Goal: Task Accomplishment & Management: Manage account settings

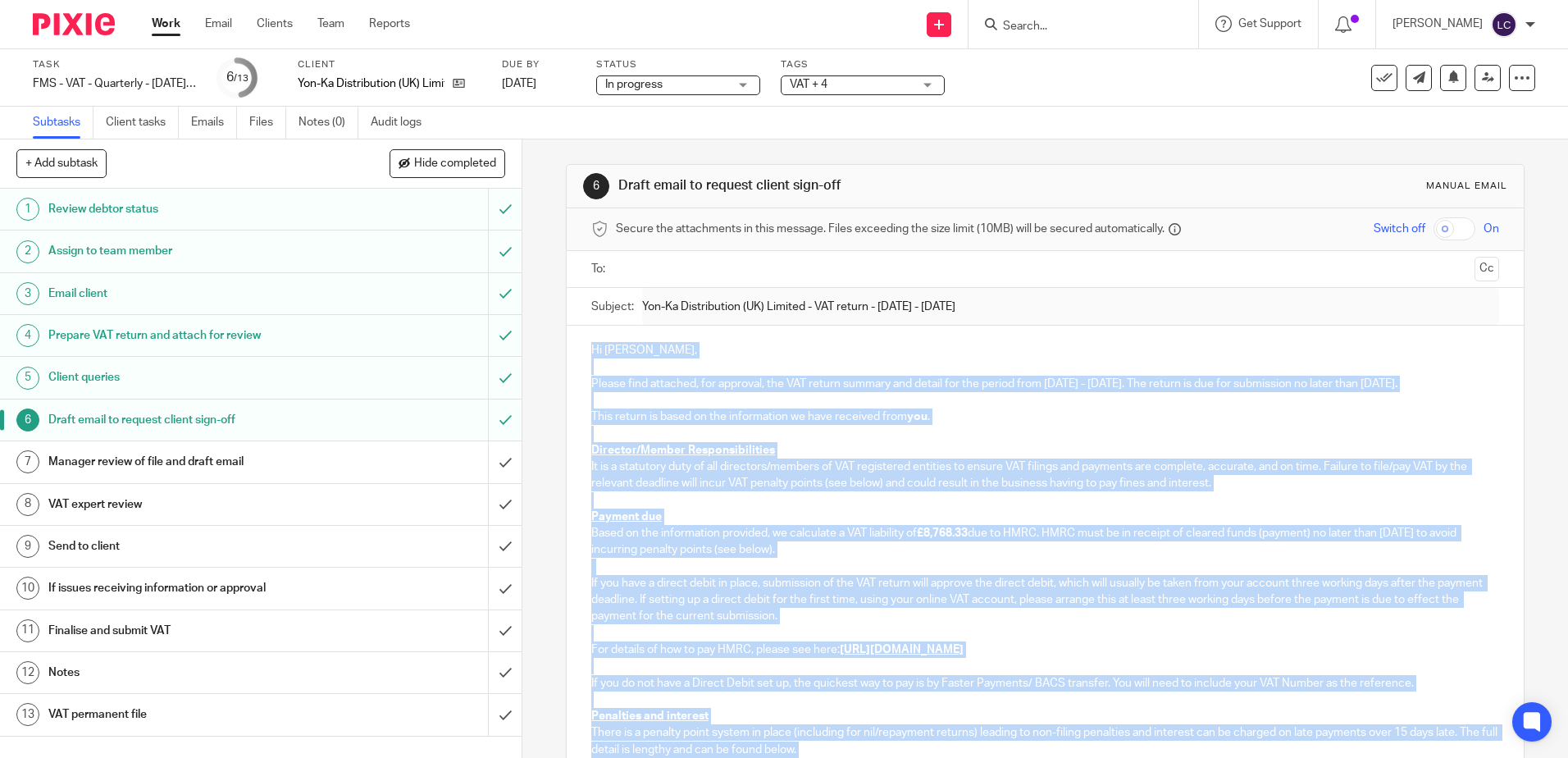
scroll to position [216, 0]
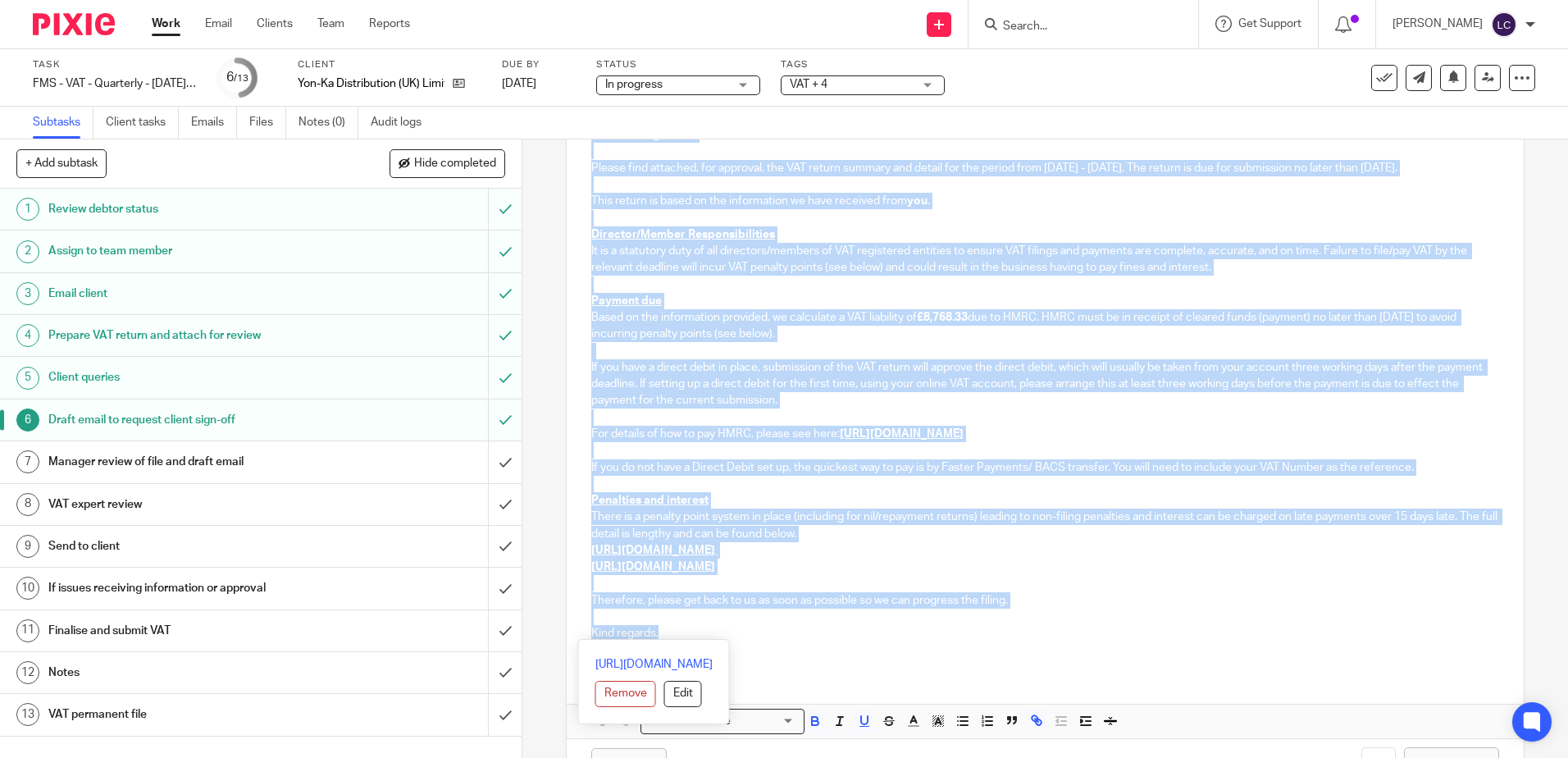
click at [67, 24] on img at bounding box center [74, 24] width 82 height 22
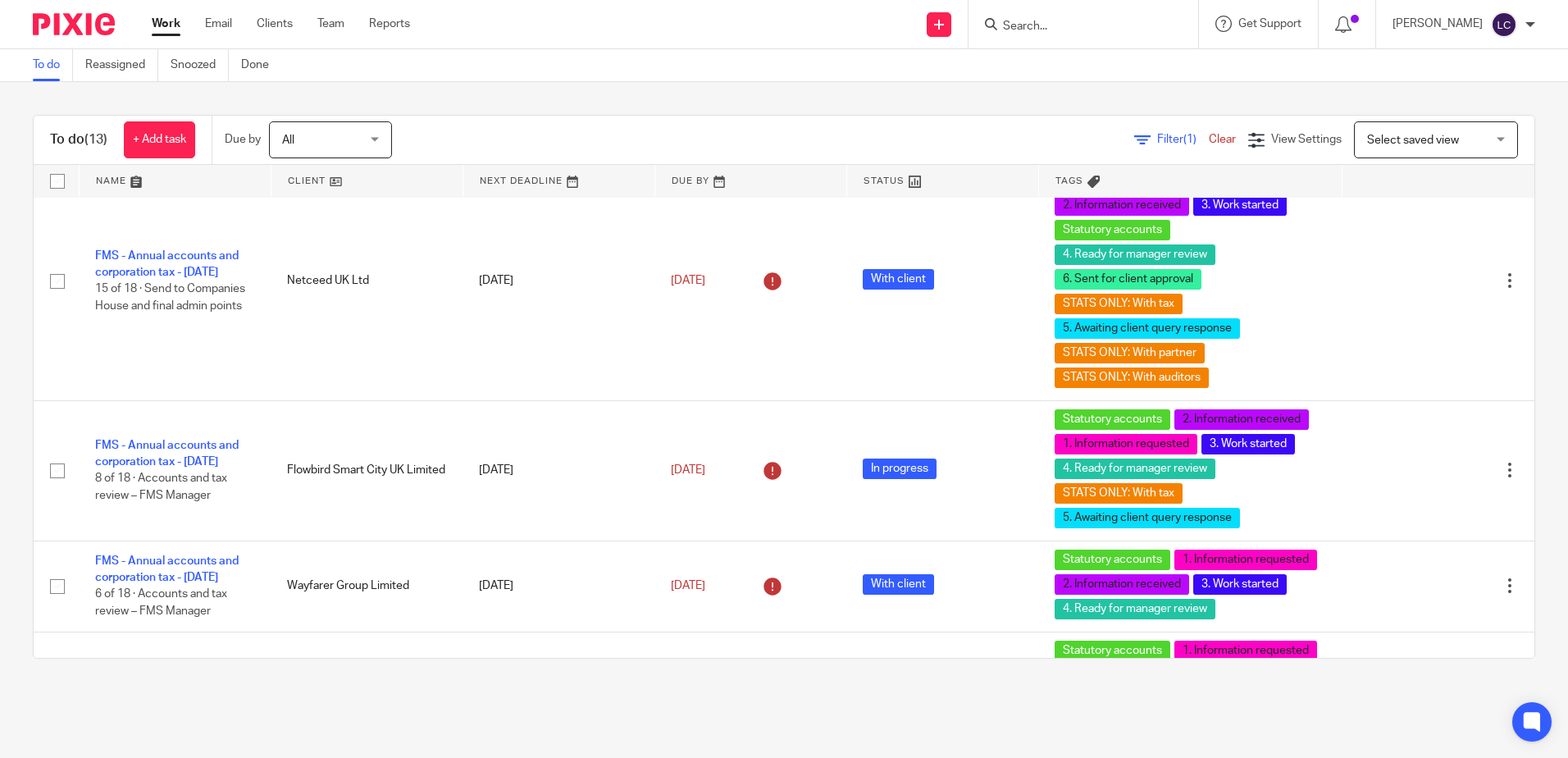
scroll to position [1230, 0]
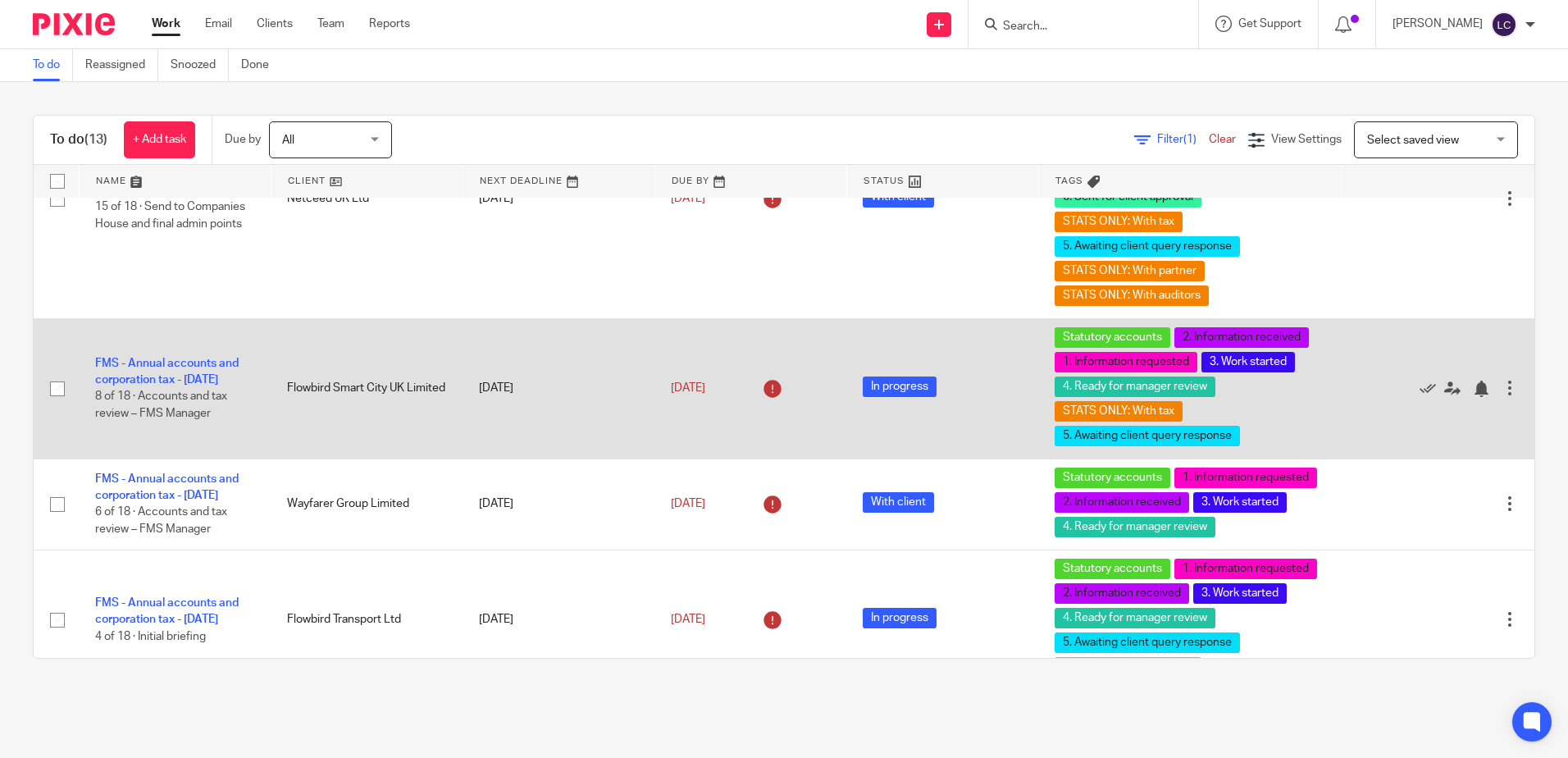
click at [179, 363] on td "FMS - Annual accounts and corporation tax - December 2024 8 of 18 · Accounts an…" at bounding box center [174, 388] width 192 height 140
click at [186, 357] on link "FMS - Annual accounts and corporation tax - [DATE]" at bounding box center [166, 371] width 144 height 28
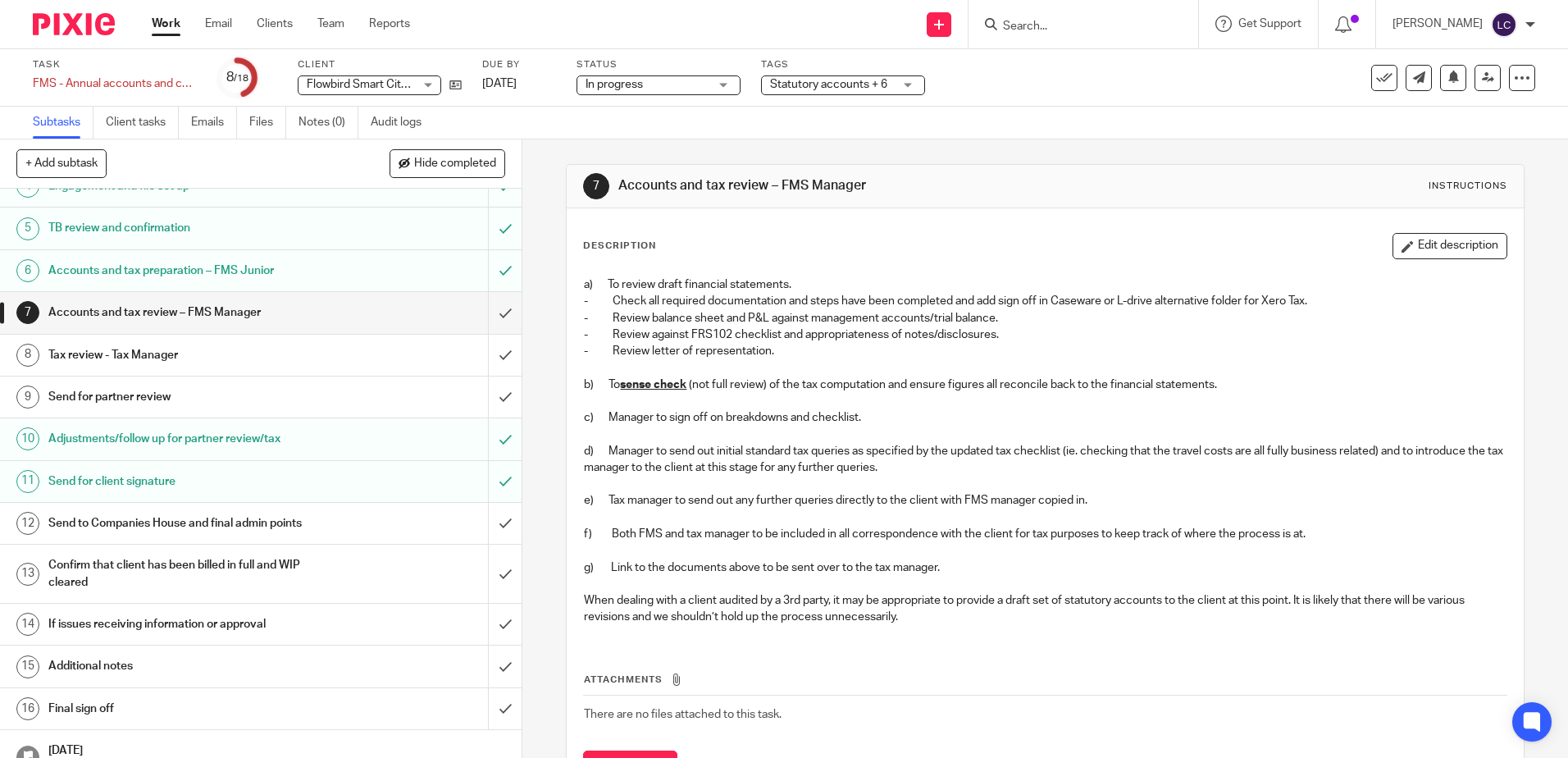
scroll to position [67, 0]
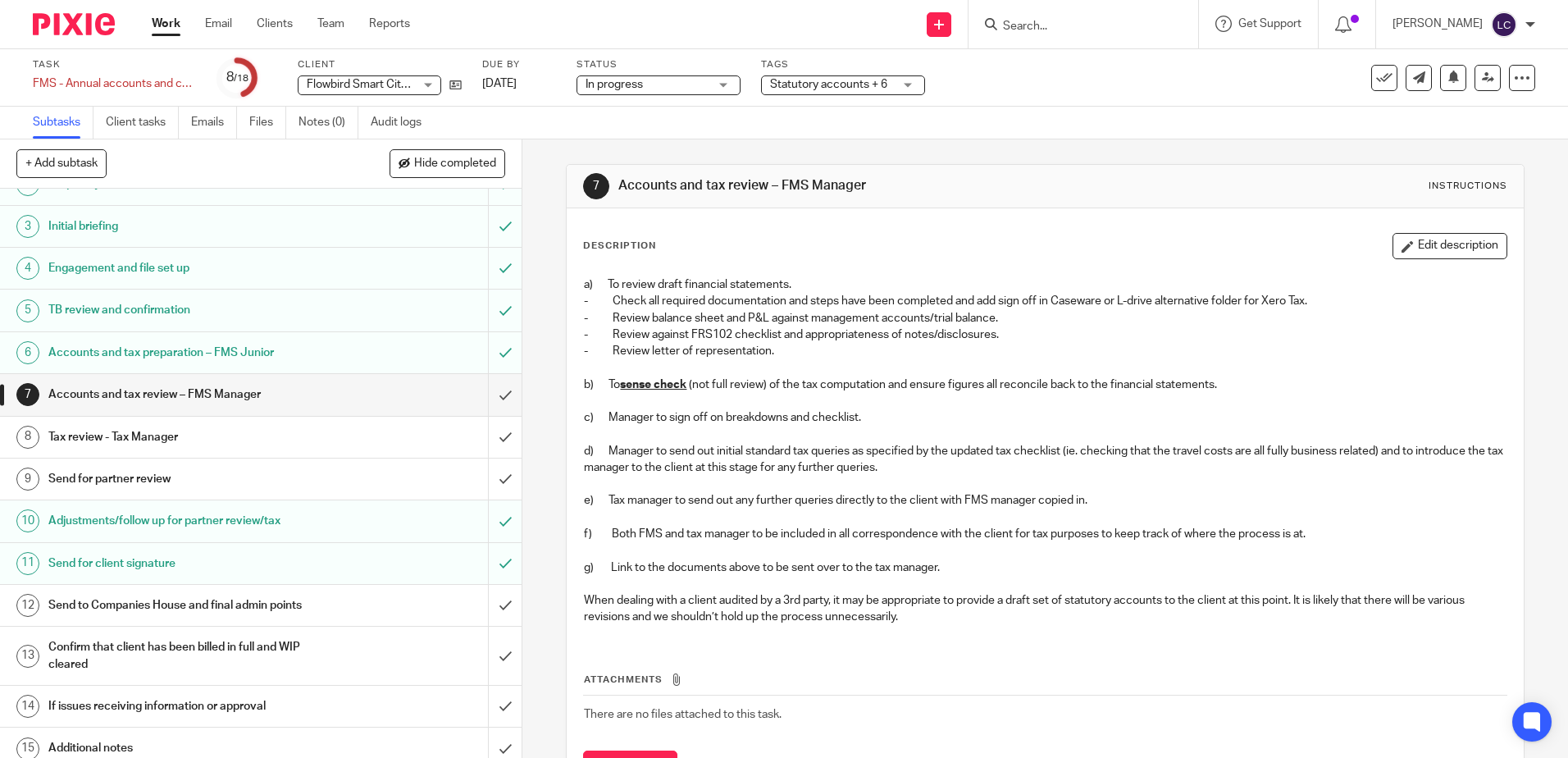
click at [274, 349] on h1 "Accounts and tax preparation – FMS Junior" at bounding box center [190, 353] width 282 height 24
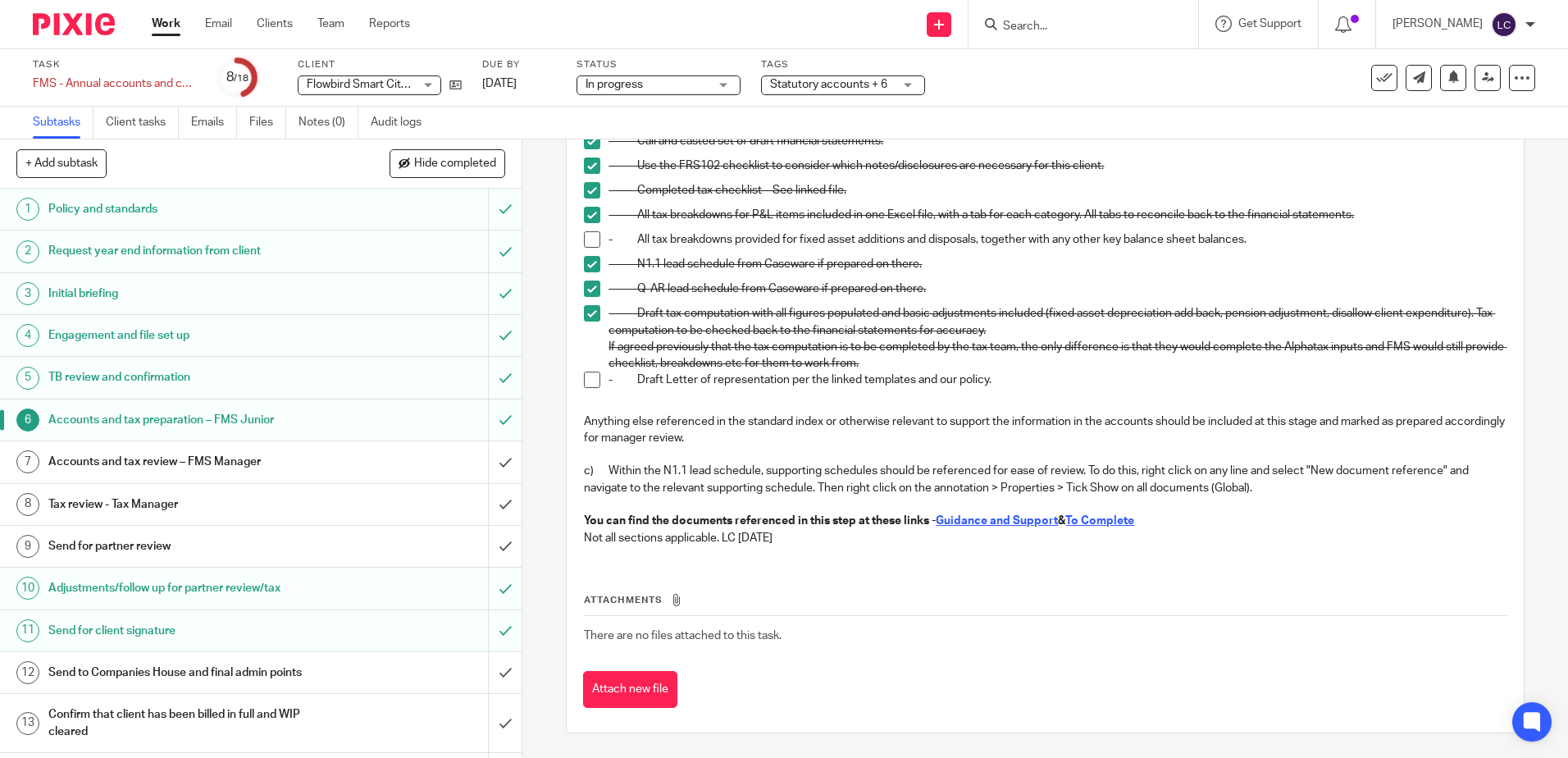
click at [71, 33] on img at bounding box center [74, 24] width 82 height 22
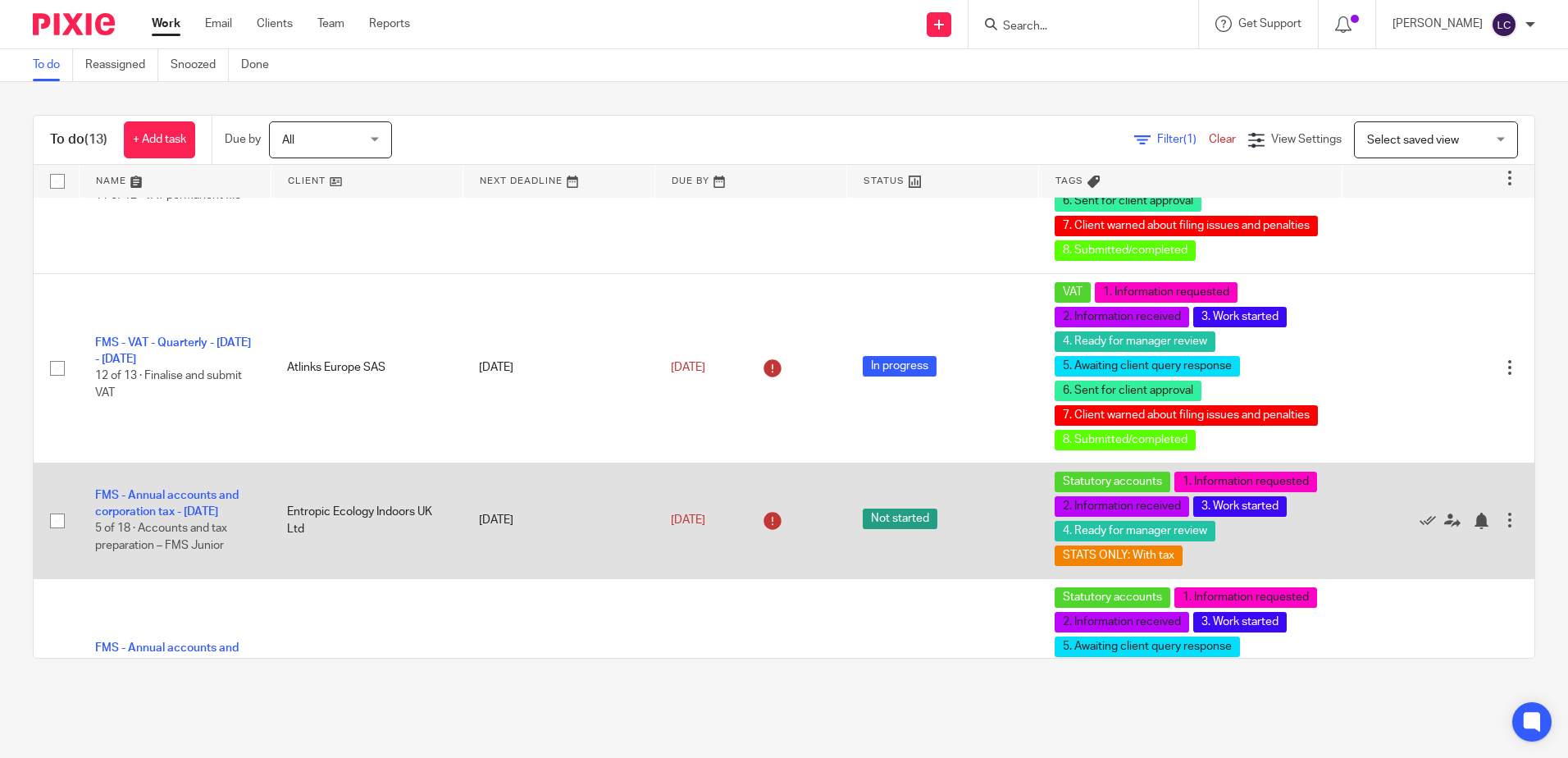
scroll to position [574, 0]
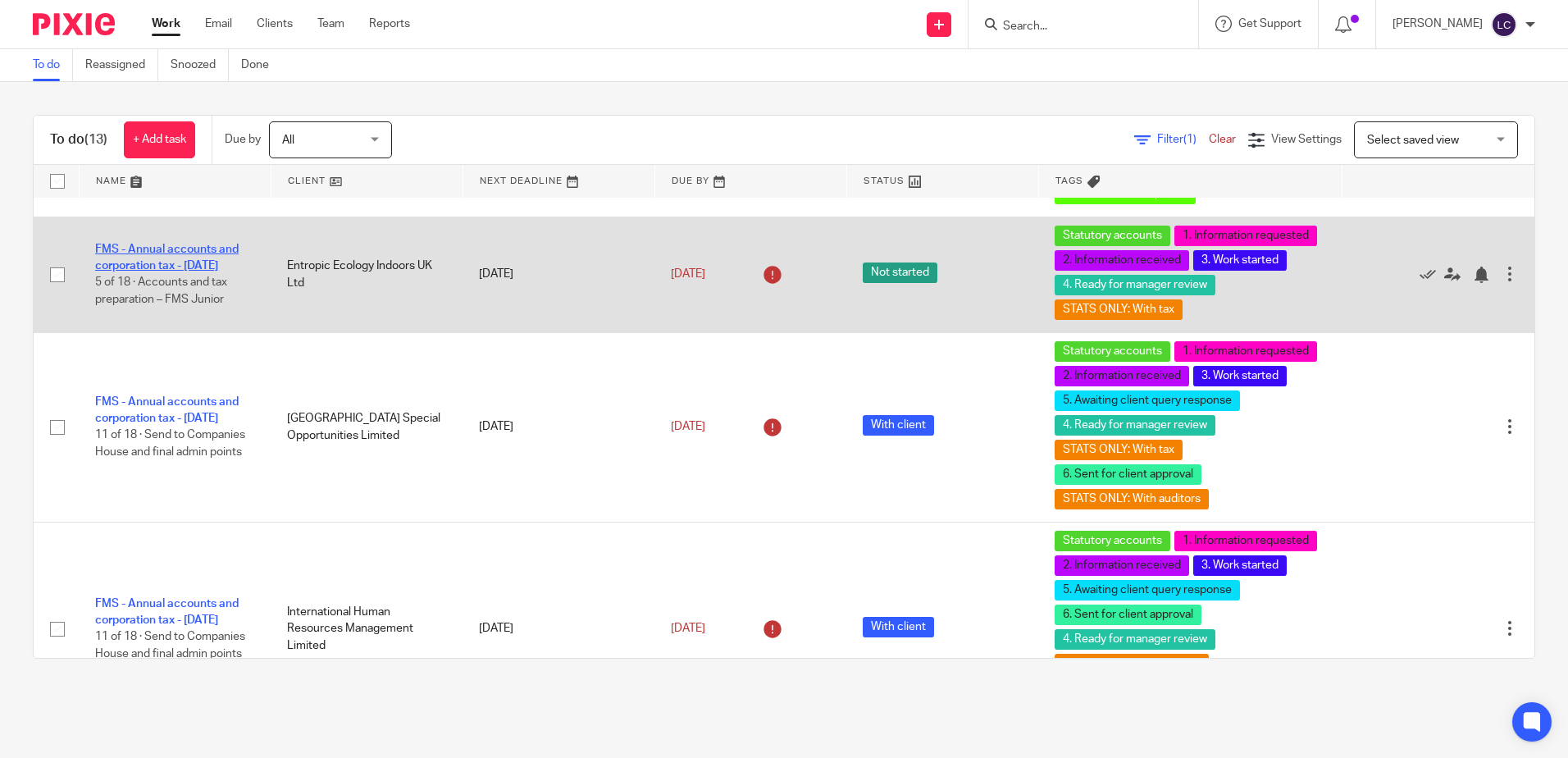
click at [200, 244] on link "FMS - Annual accounts and corporation tax - December 2024" at bounding box center [166, 258] width 144 height 28
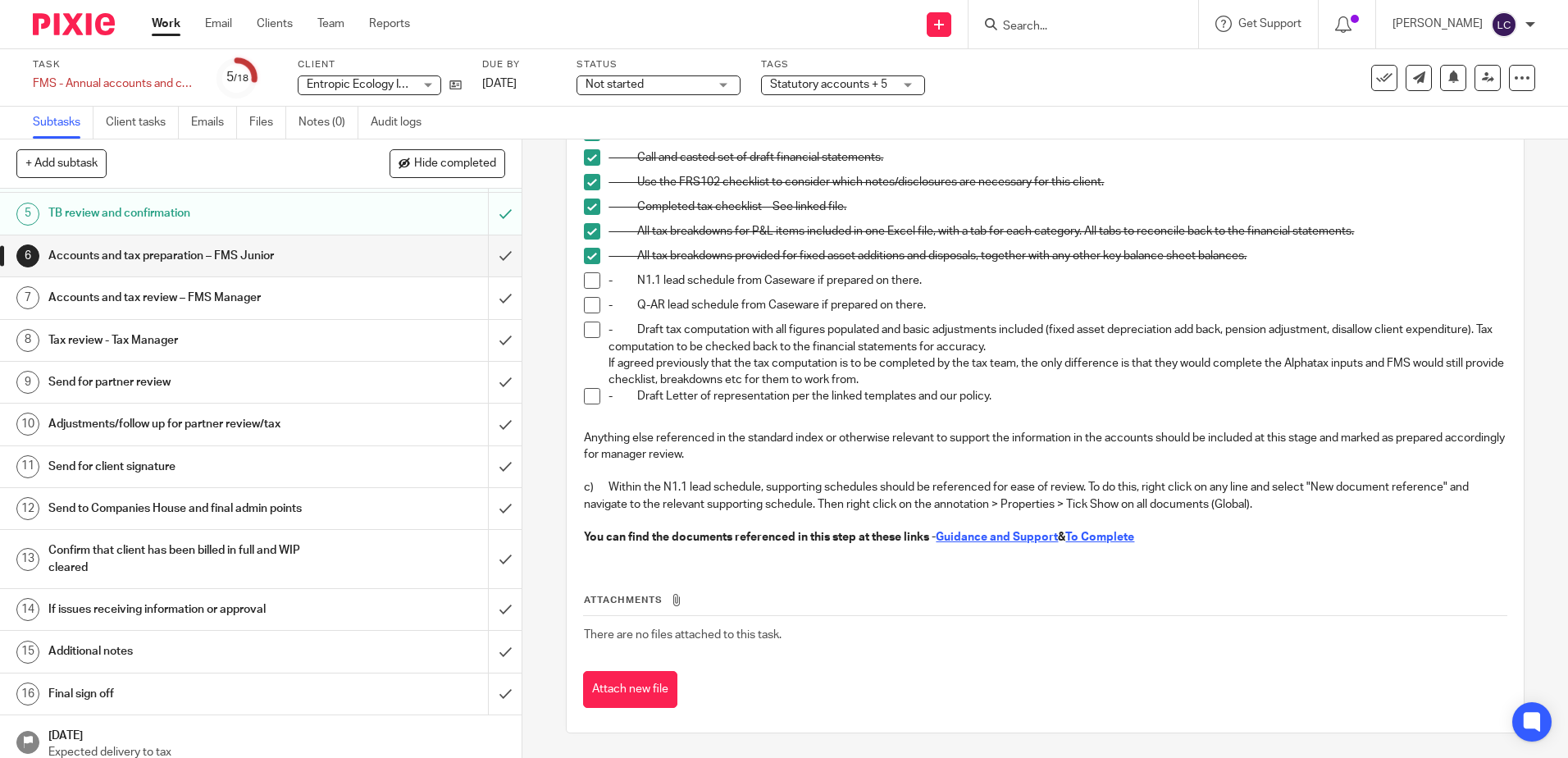
scroll to position [275, 0]
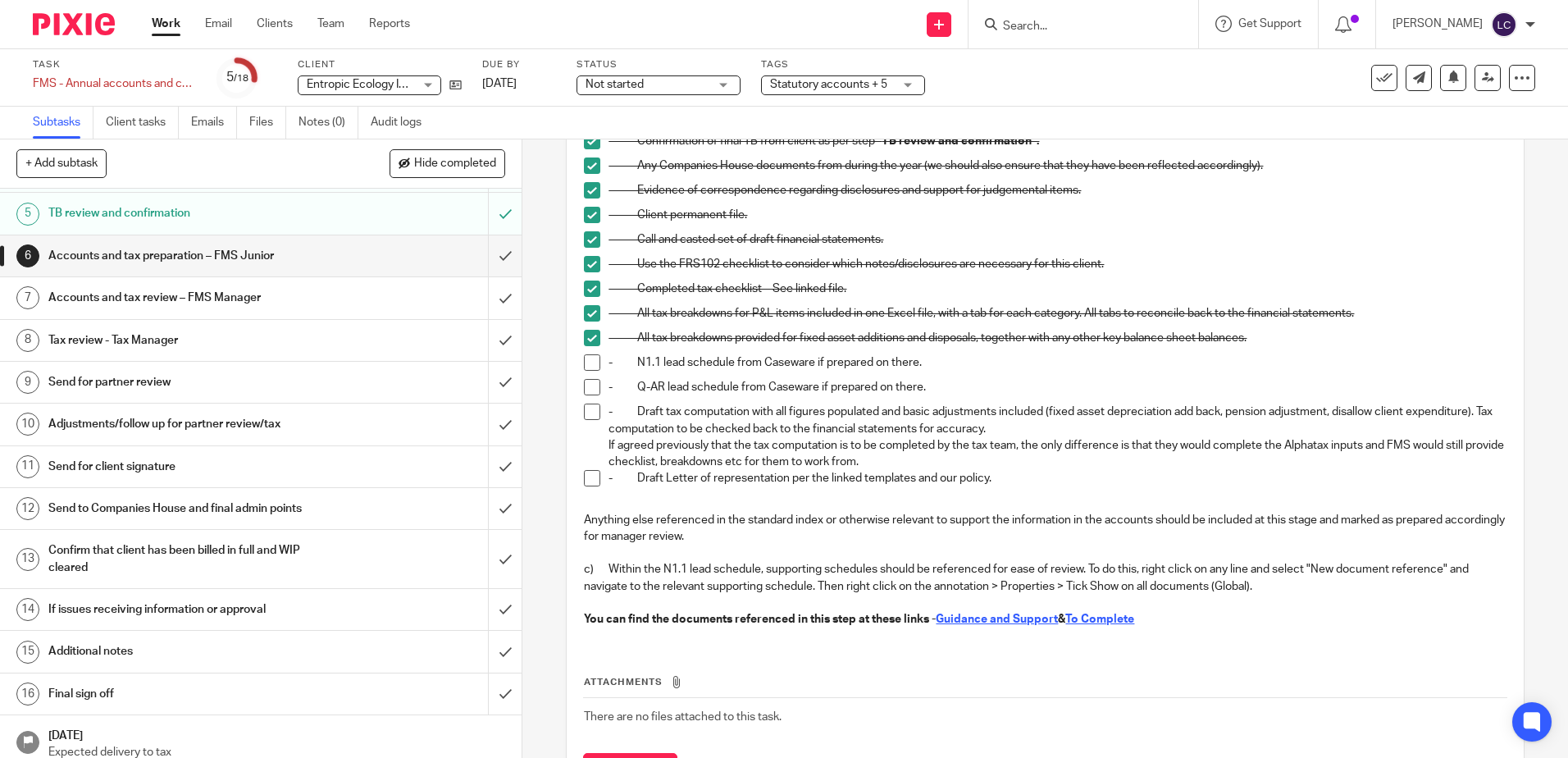
click at [593, 414] on span at bounding box center [591, 411] width 17 height 17
click at [591, 482] on span at bounding box center [591, 477] width 17 height 17
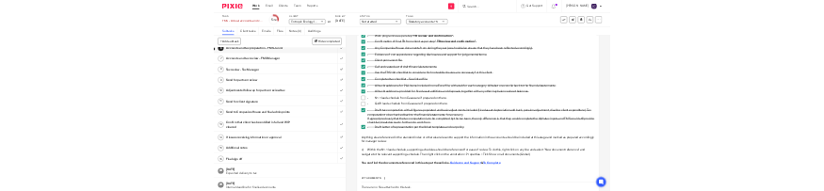
scroll to position [222, 0]
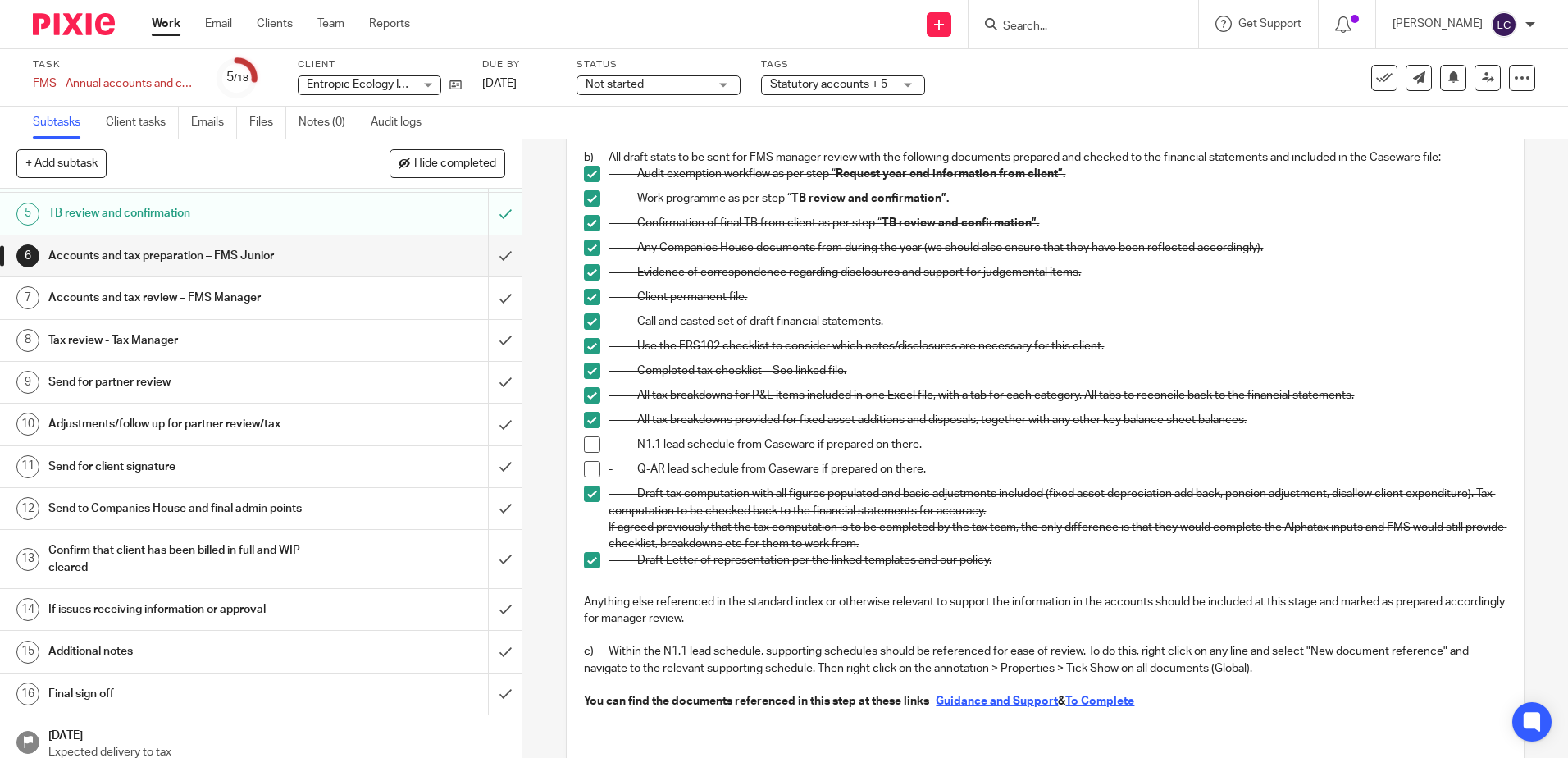
click at [587, 443] on span at bounding box center [591, 444] width 17 height 17
click at [591, 469] on span at bounding box center [591, 469] width 17 height 17
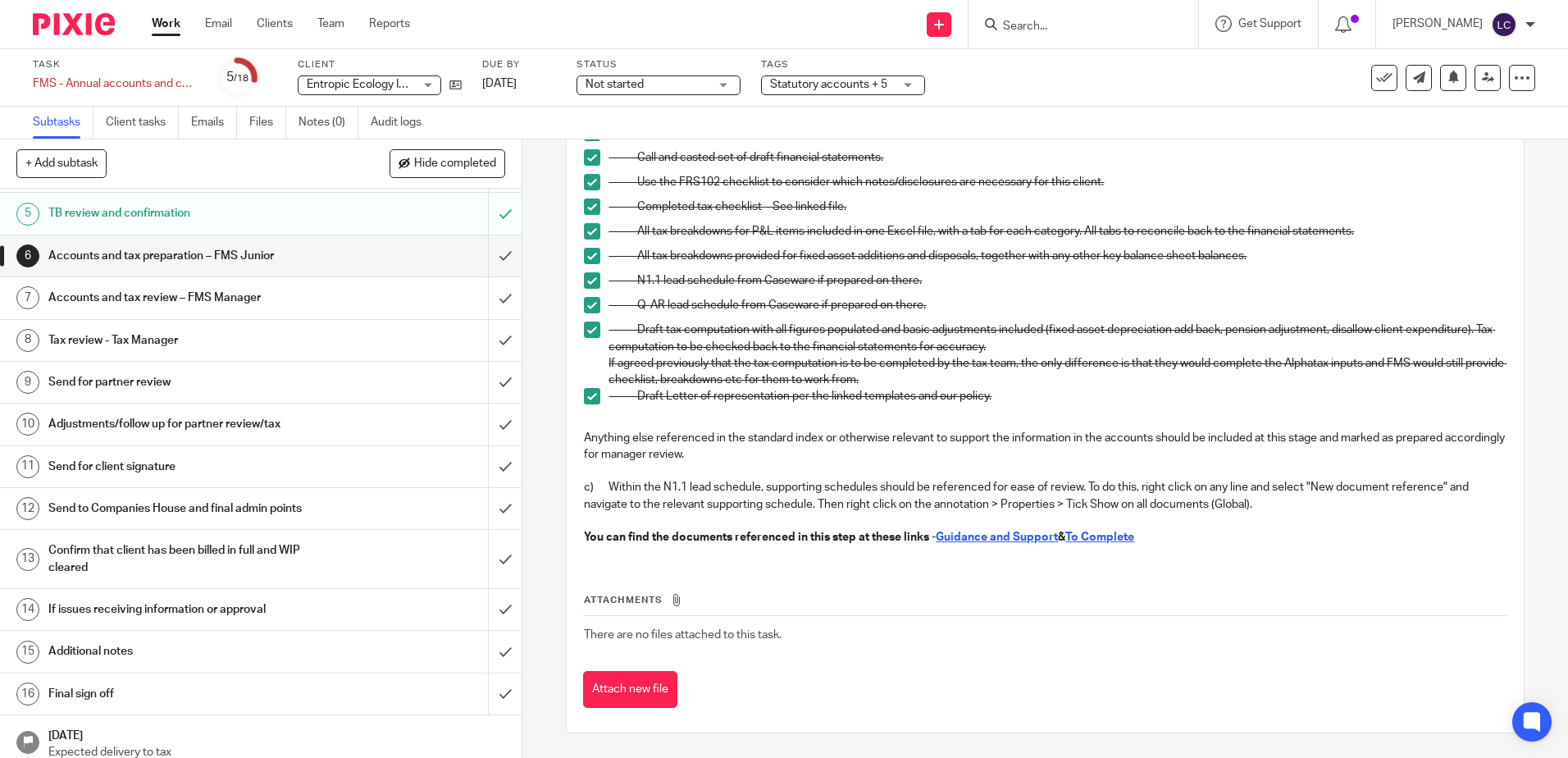
scroll to position [0, 0]
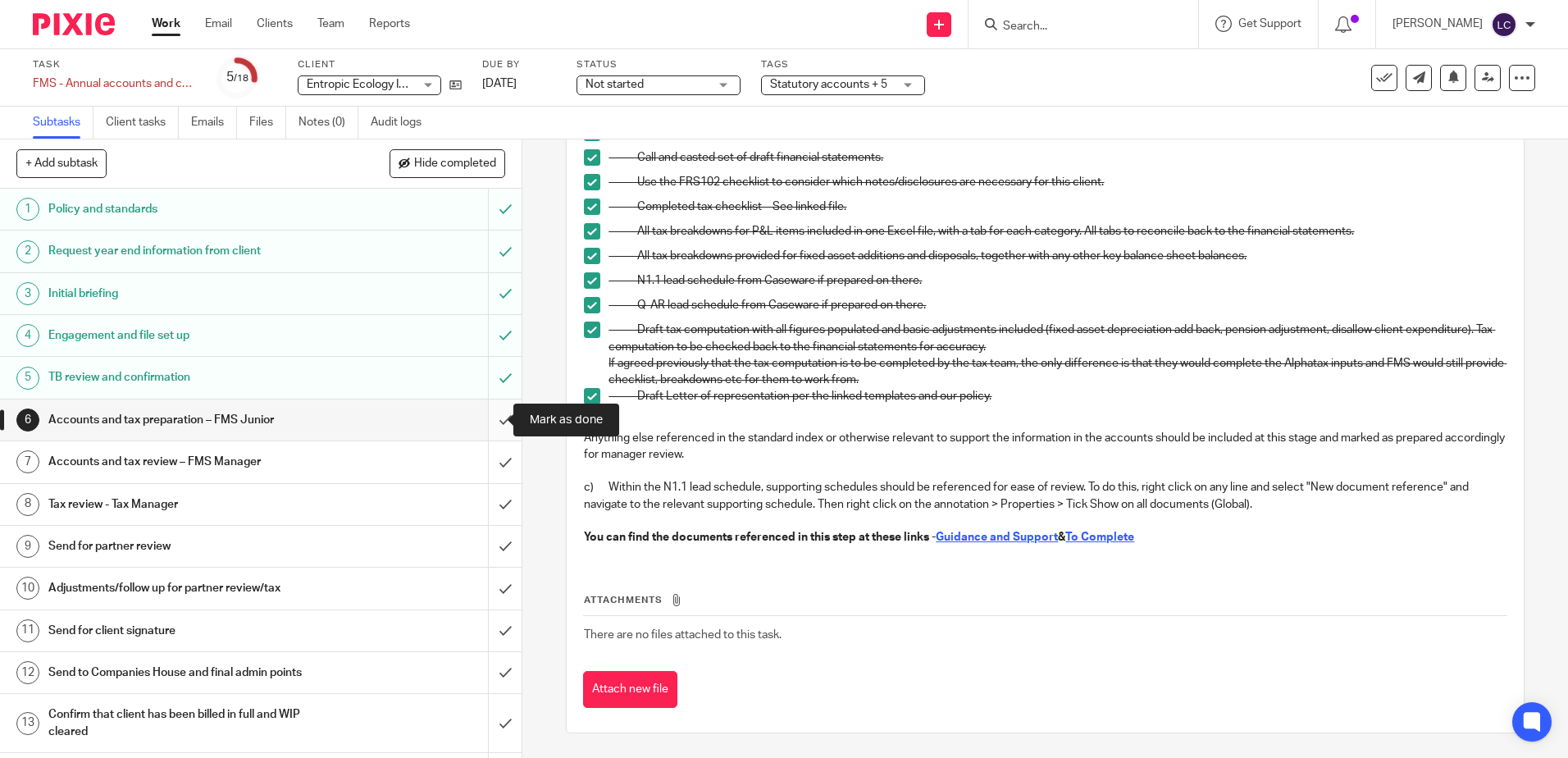
click at [491, 427] on input "submit" at bounding box center [260, 419] width 522 height 41
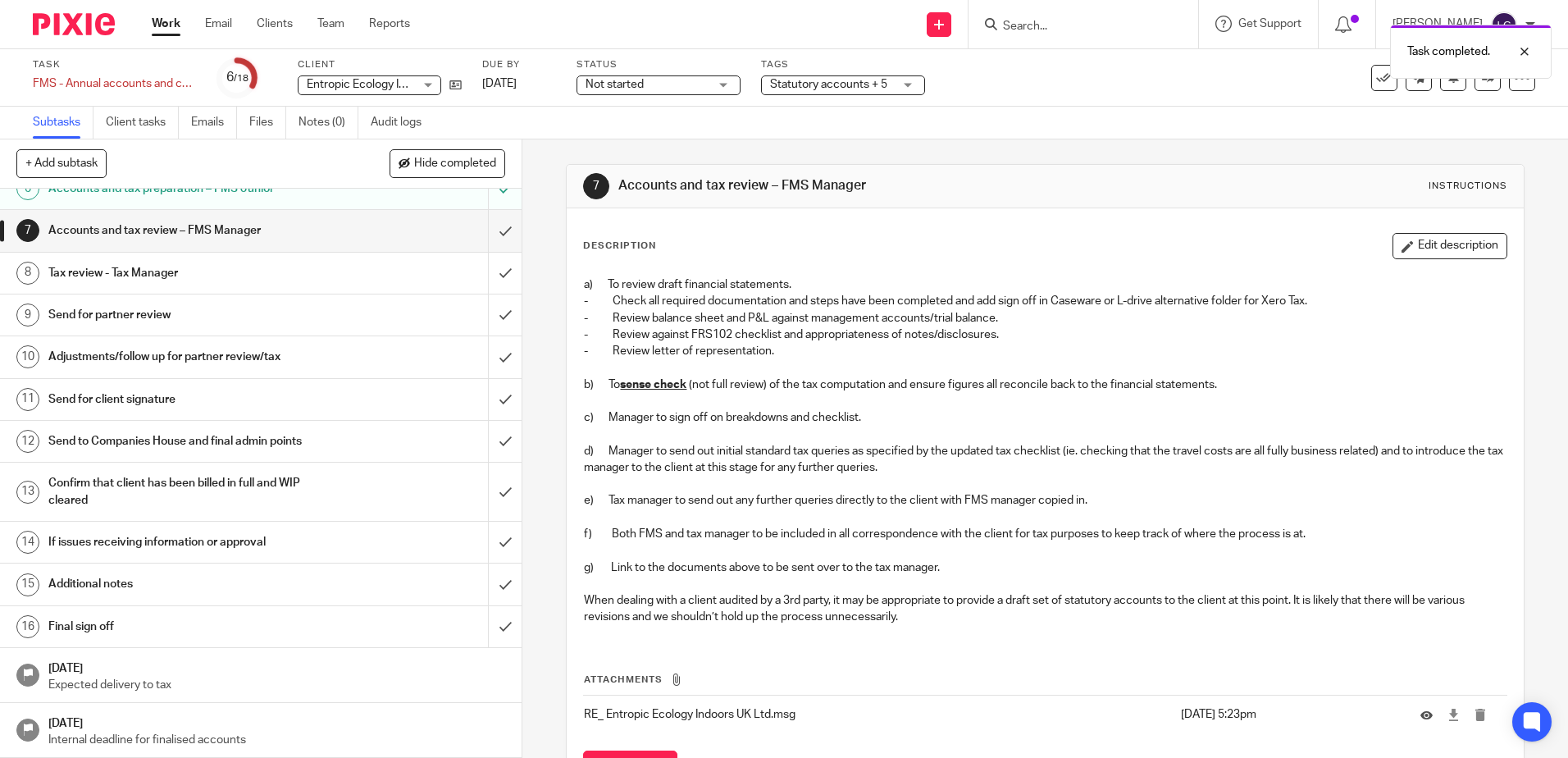
scroll to position [149, 0]
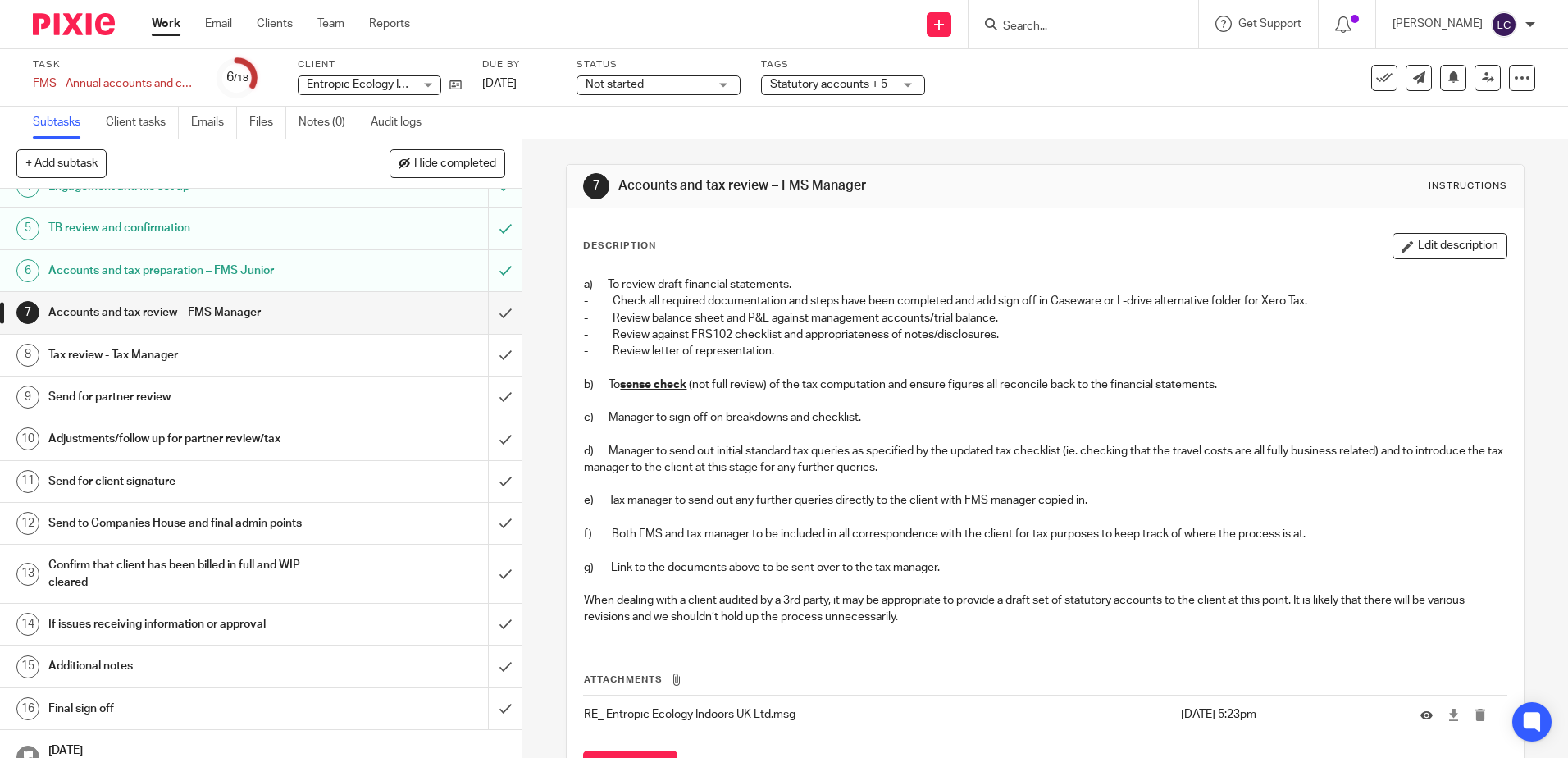
click at [916, 87] on div "Statutory accounts + 5" at bounding box center [843, 85] width 164 height 20
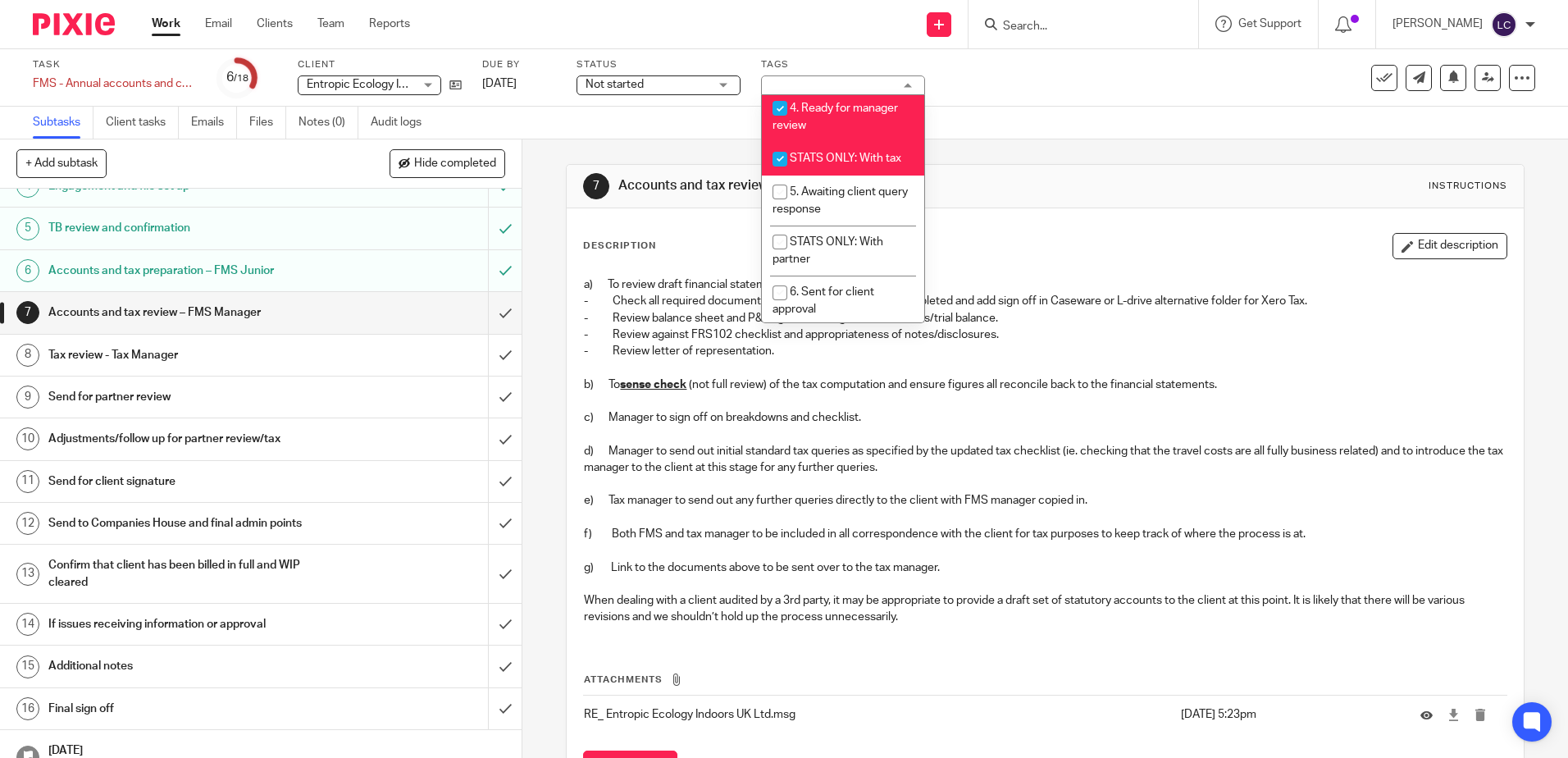
scroll to position [407, 0]
click at [774, 203] on input "checkbox" at bounding box center [780, 188] width 31 height 31
click at [781, 203] on input "checkbox" at bounding box center [780, 188] width 31 height 31
checkbox input "false"
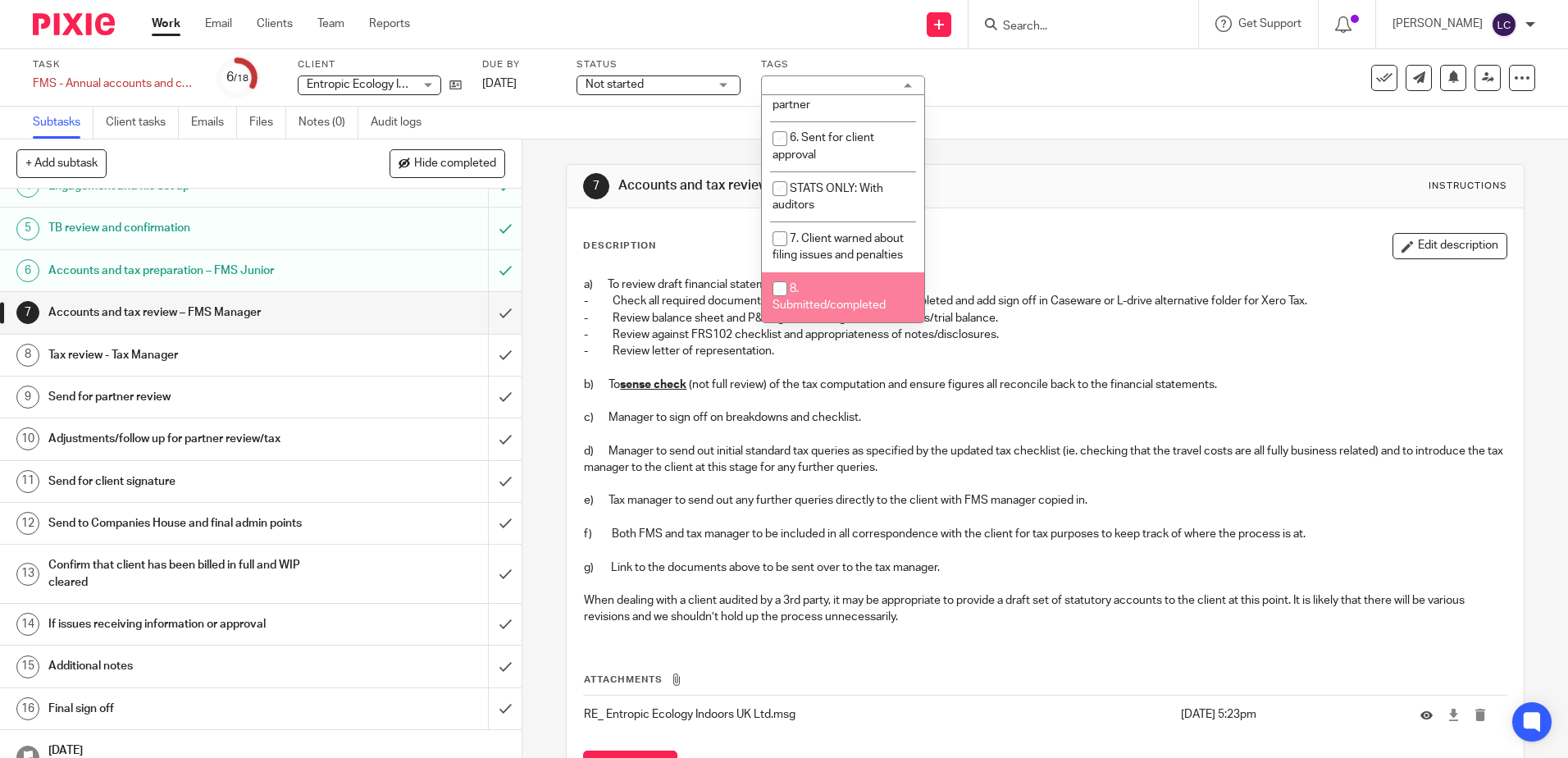
scroll to position [0, 0]
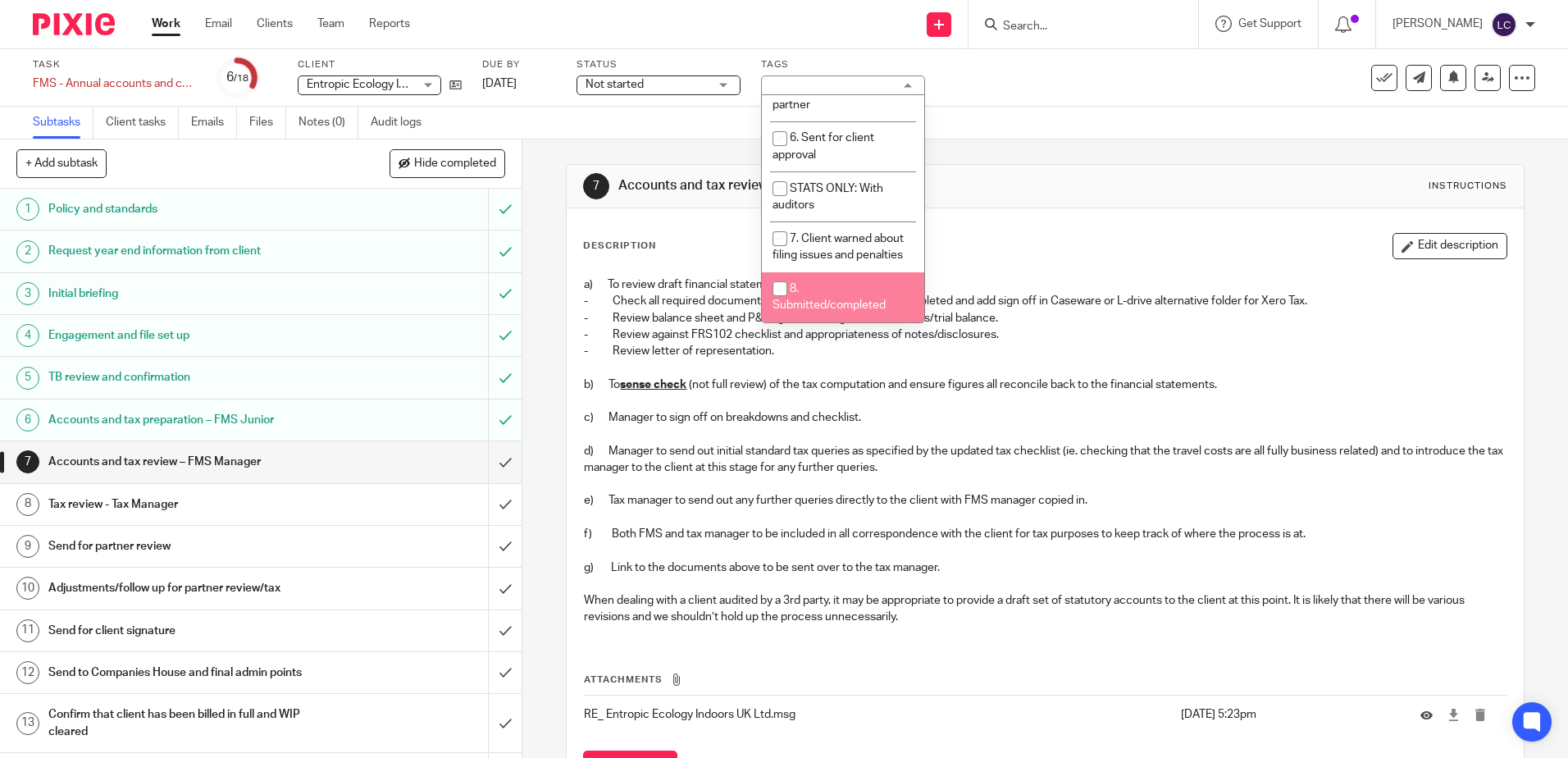
click at [173, 215] on h1 "Policy and standards" at bounding box center [190, 209] width 282 height 24
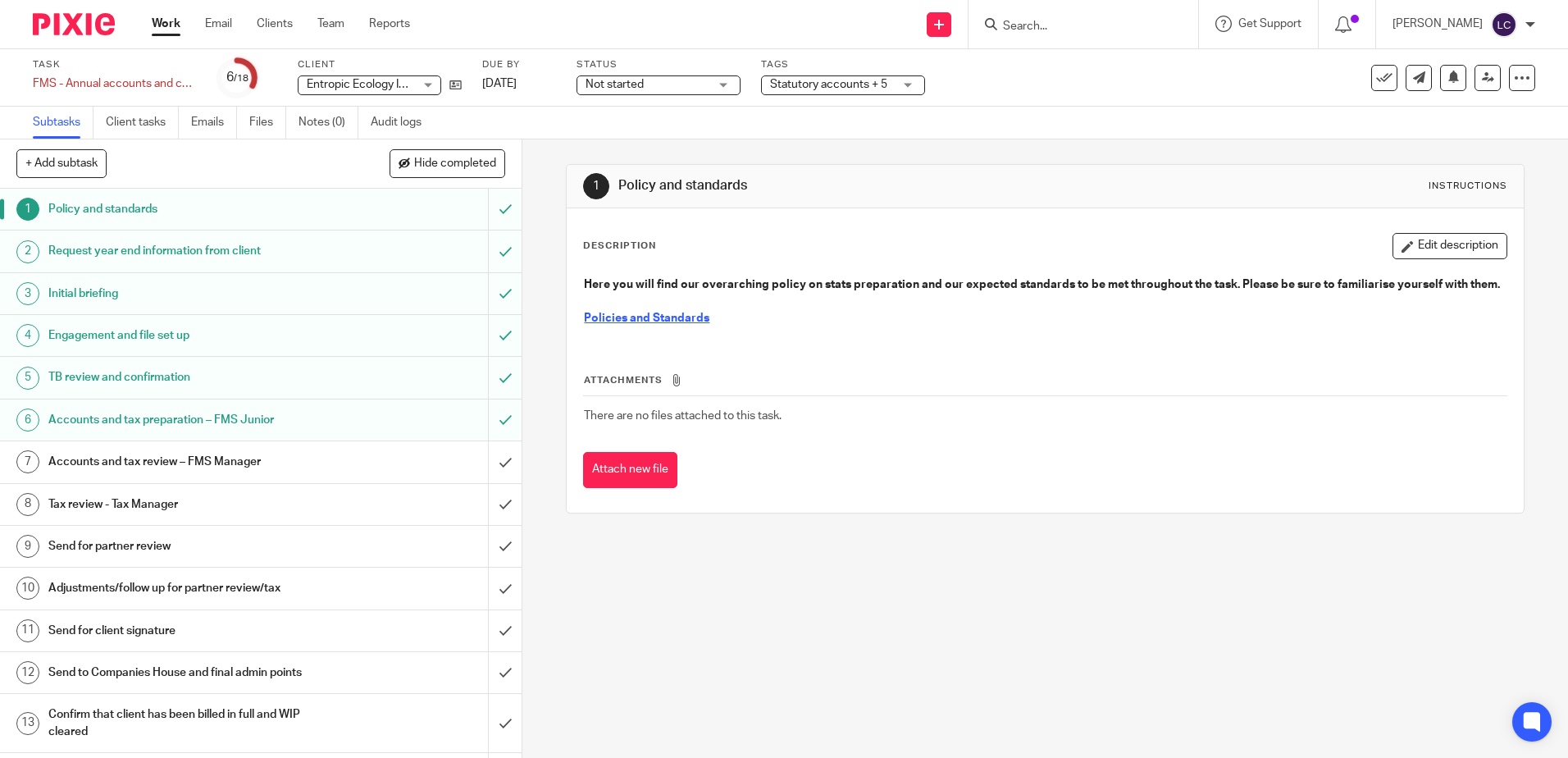
click at [175, 254] on h1 "Request year end information from client" at bounding box center [190, 251] width 282 height 24
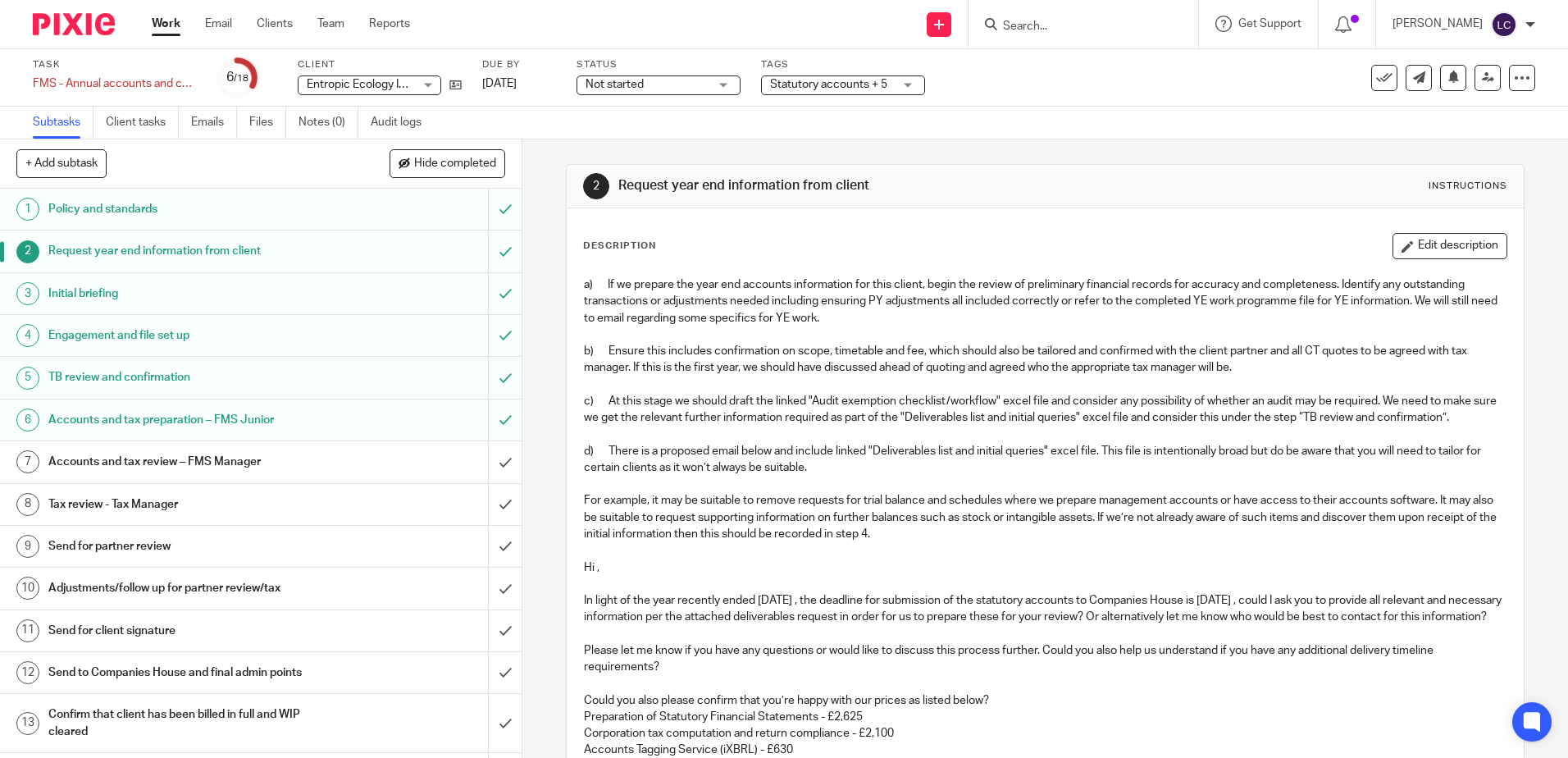
scroll to position [410, 0]
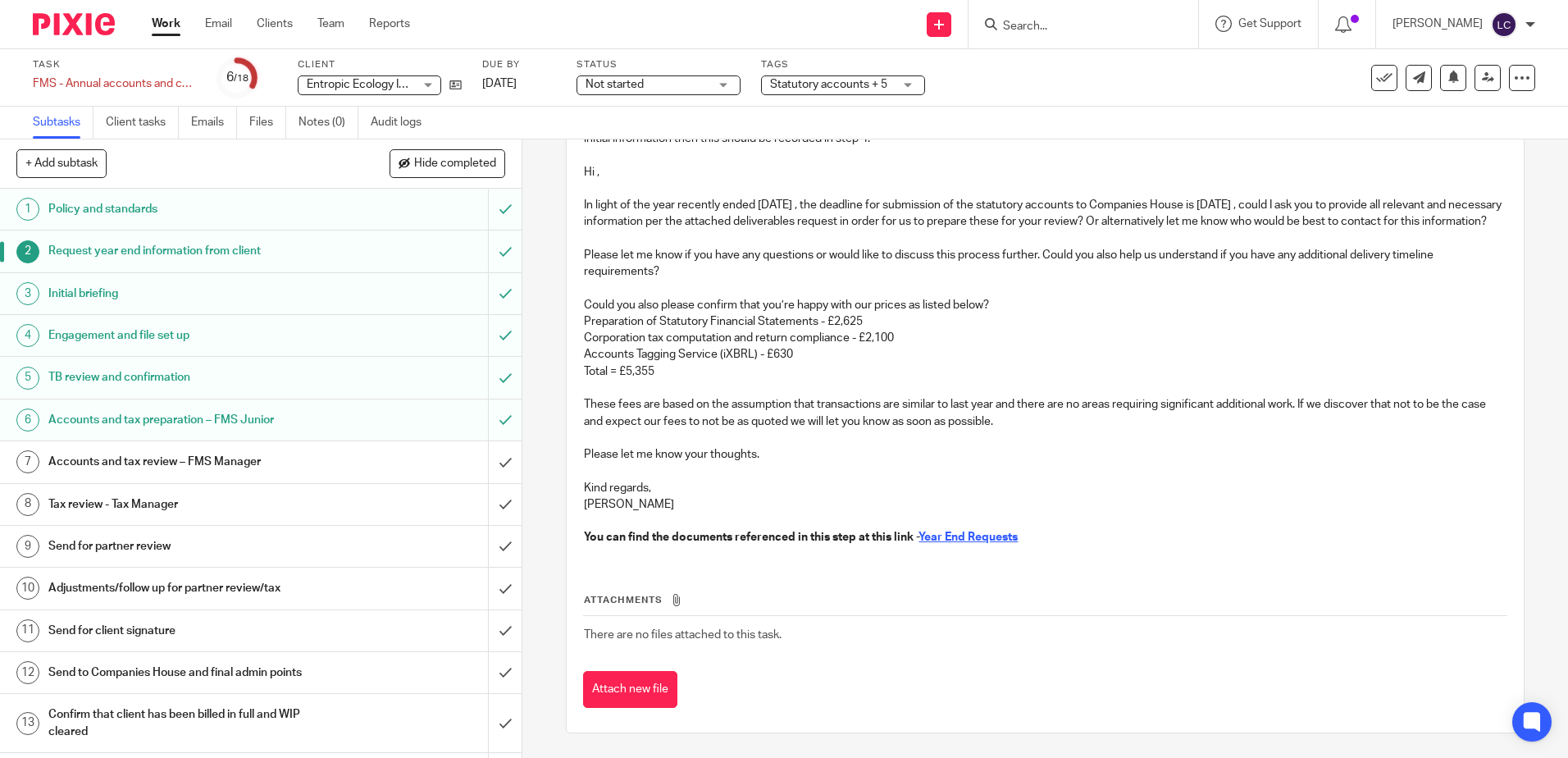
click at [138, 296] on h1 "Initial briefing" at bounding box center [190, 294] width 282 height 24
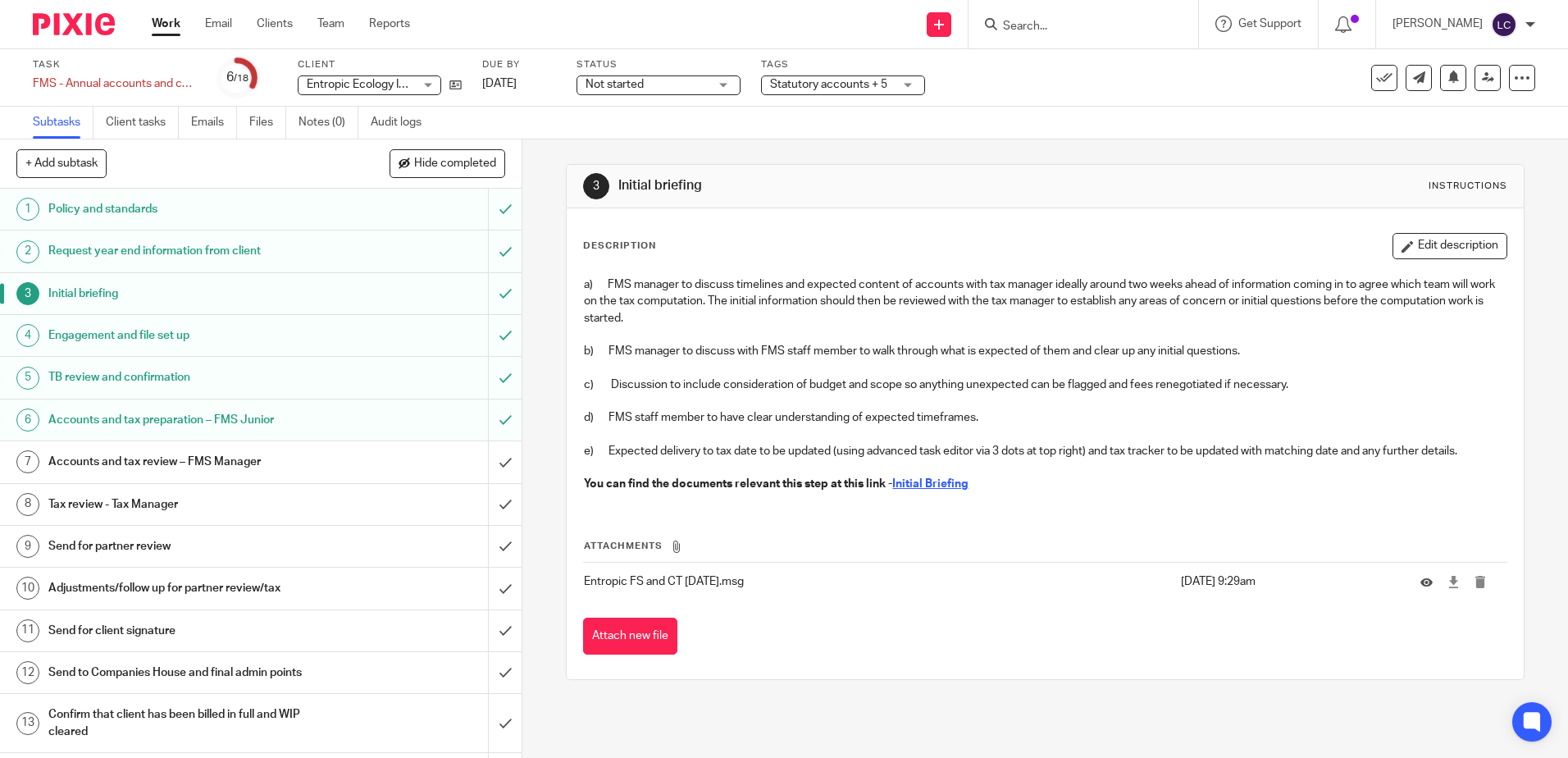
click at [161, 335] on h1 "Engagement and file set up" at bounding box center [190, 335] width 282 height 24
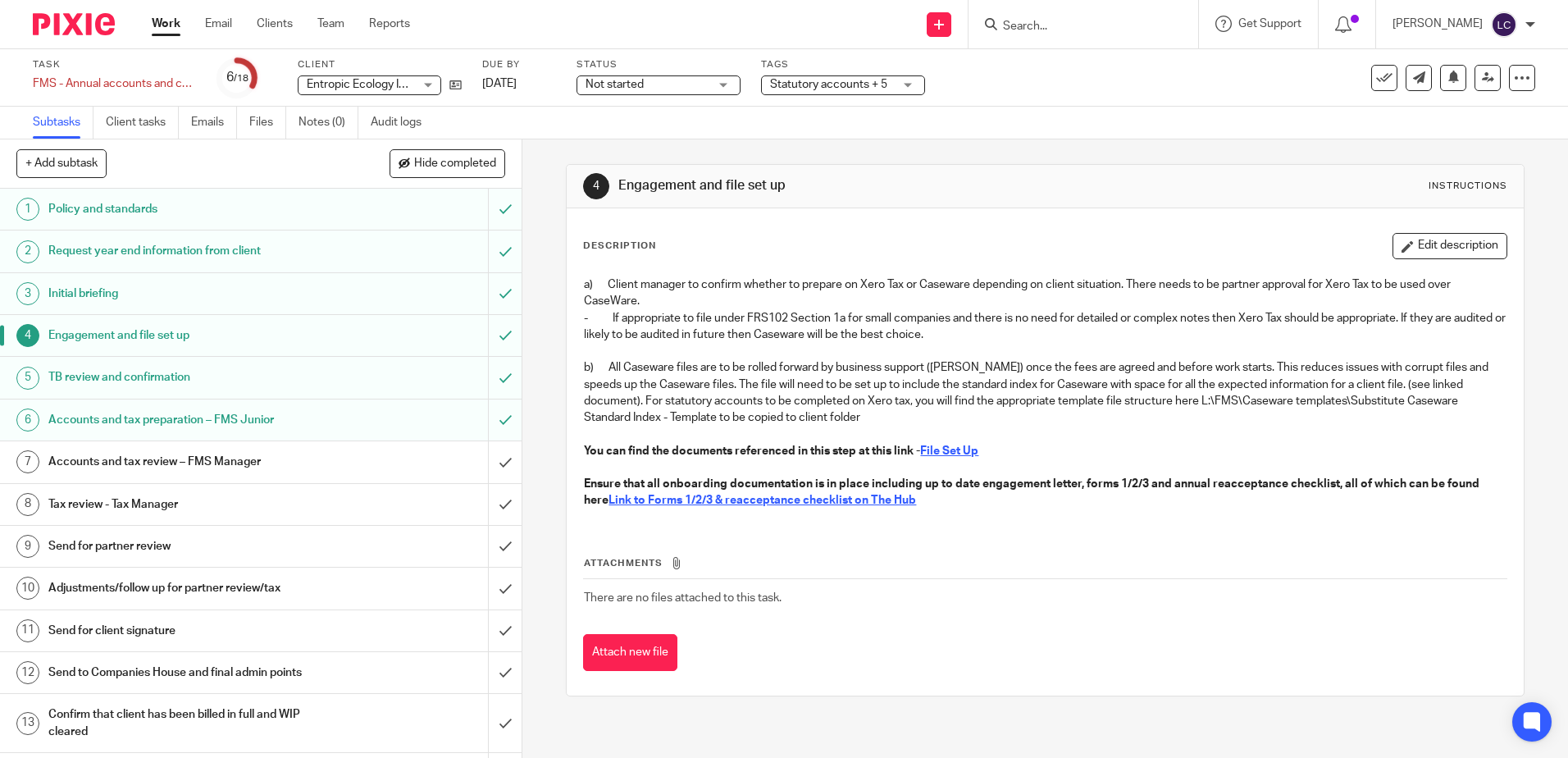
click at [182, 376] on h1 "TB review and confirmation" at bounding box center [190, 377] width 282 height 24
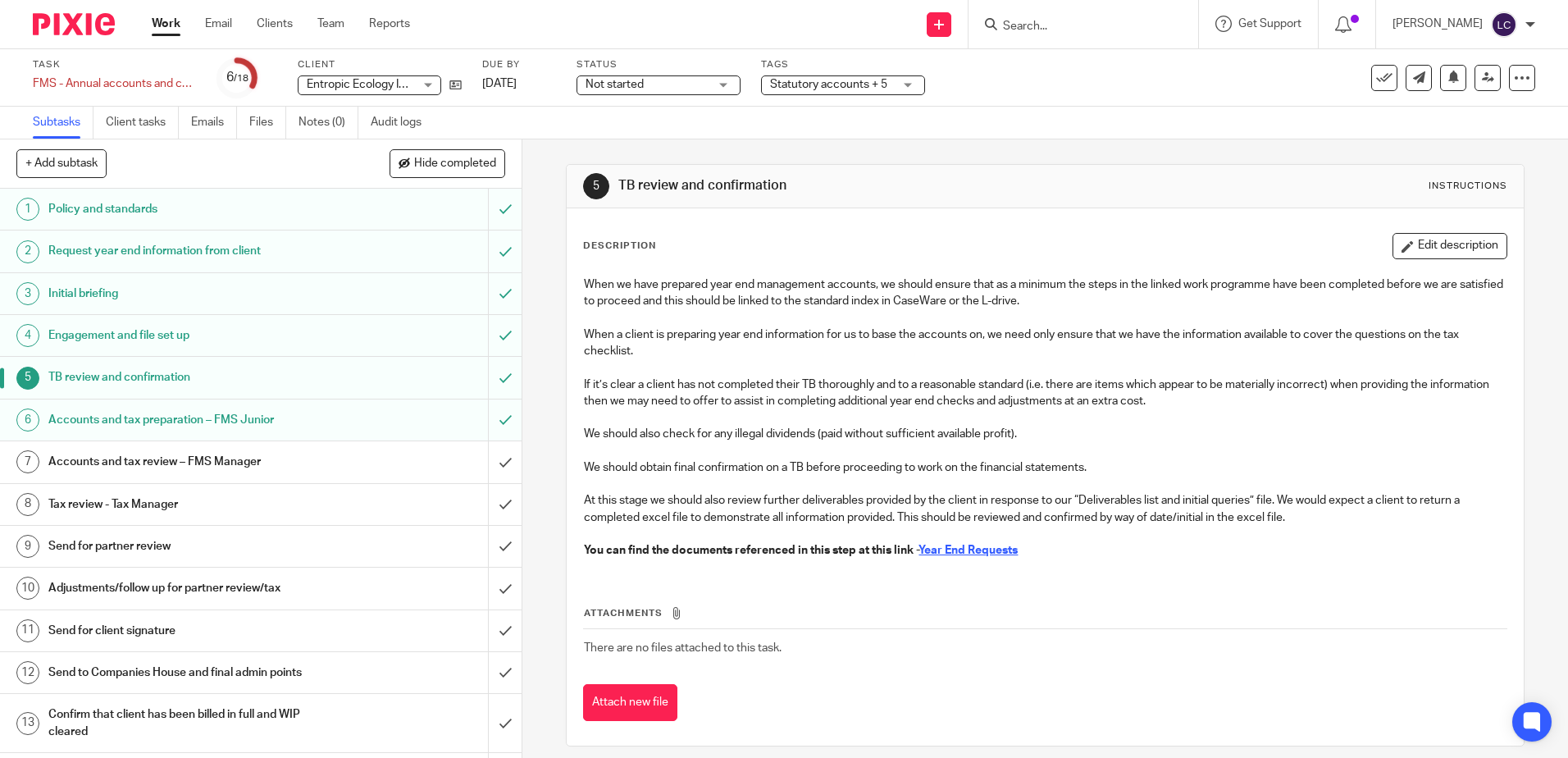
click at [59, 31] on img at bounding box center [74, 24] width 82 height 22
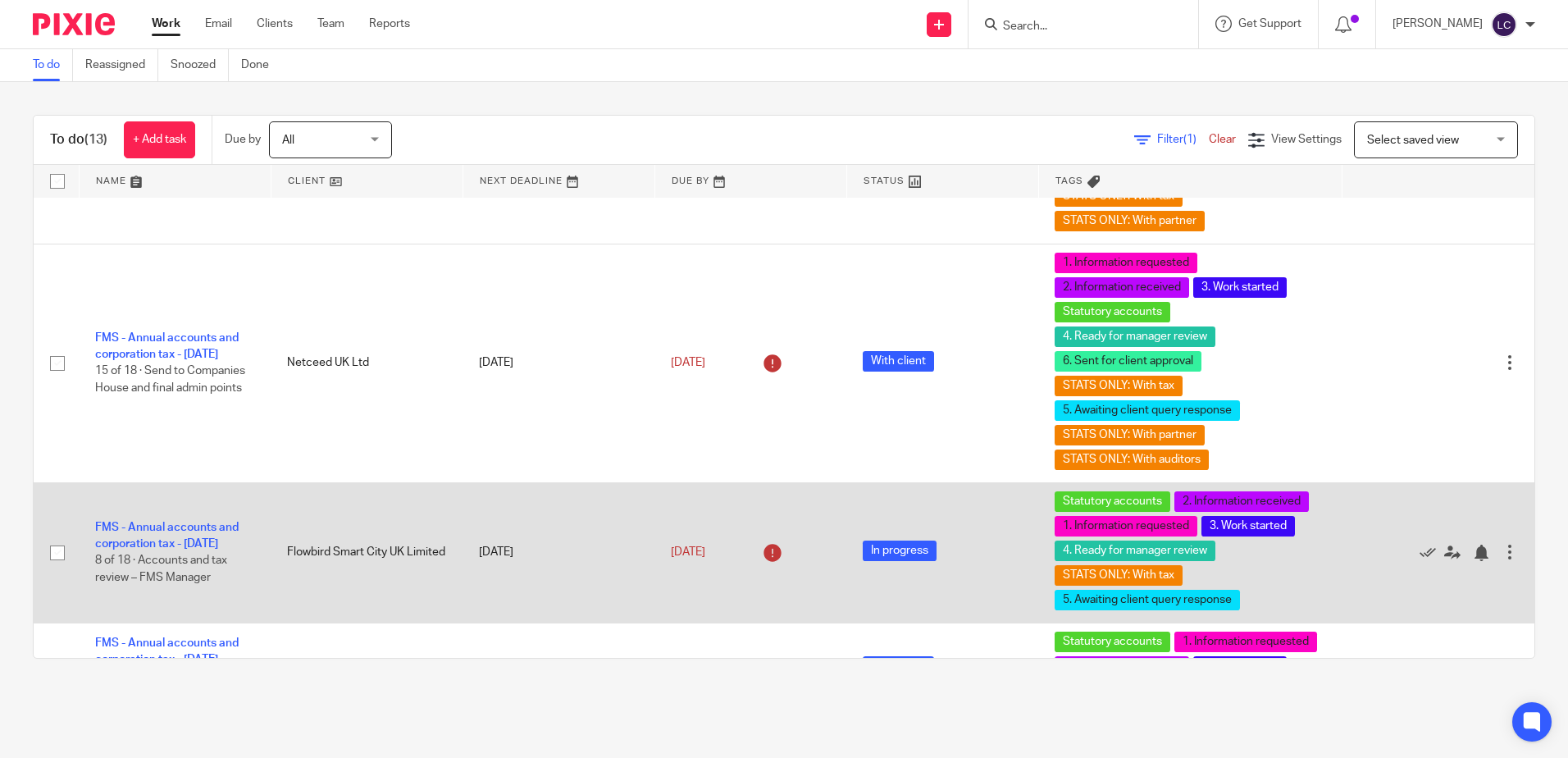
scroll to position [1538, 0]
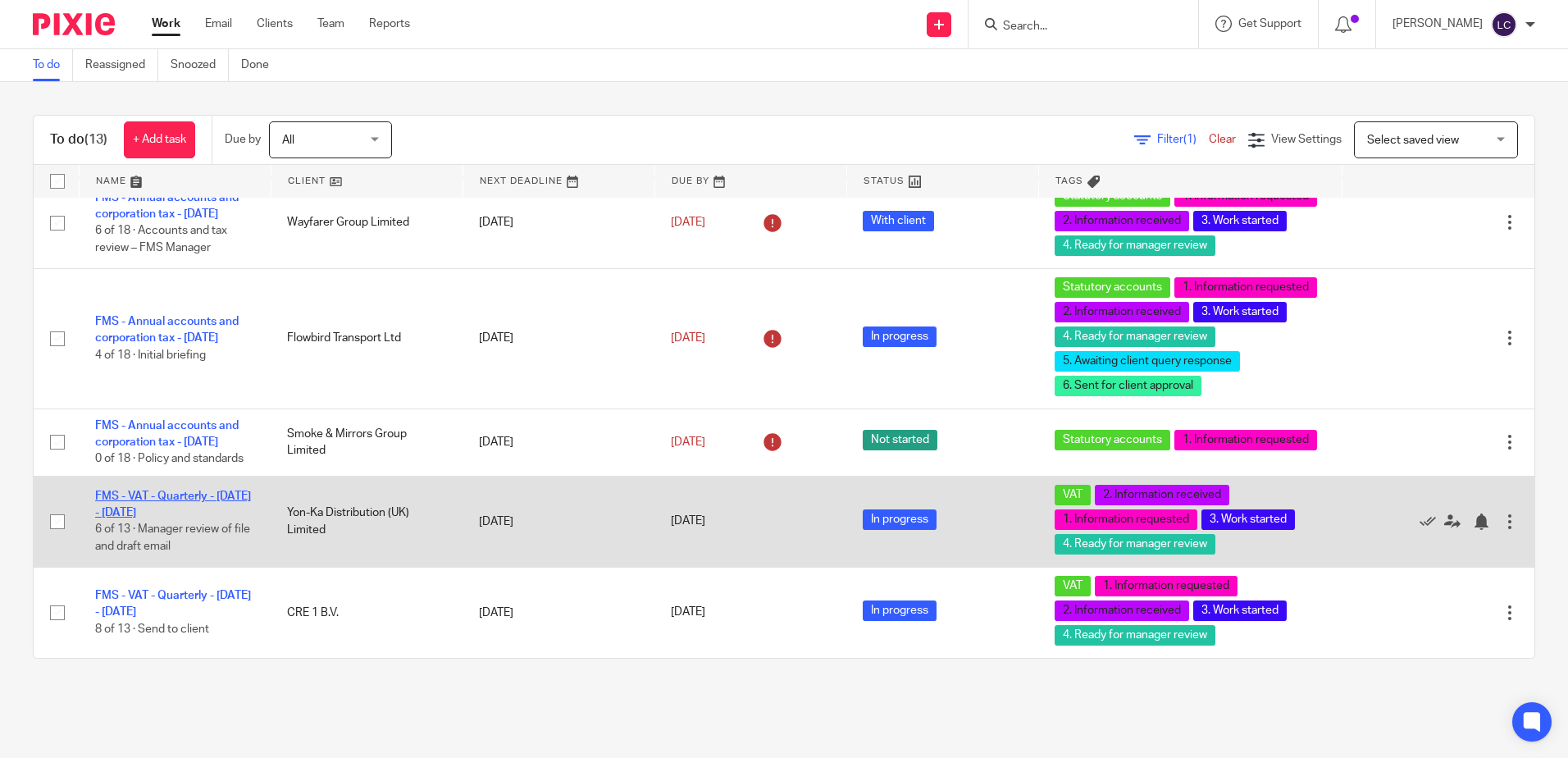
click at [150, 499] on link "FMS - VAT - Quarterly - [DATE] - [DATE]" at bounding box center [172, 504] width 156 height 28
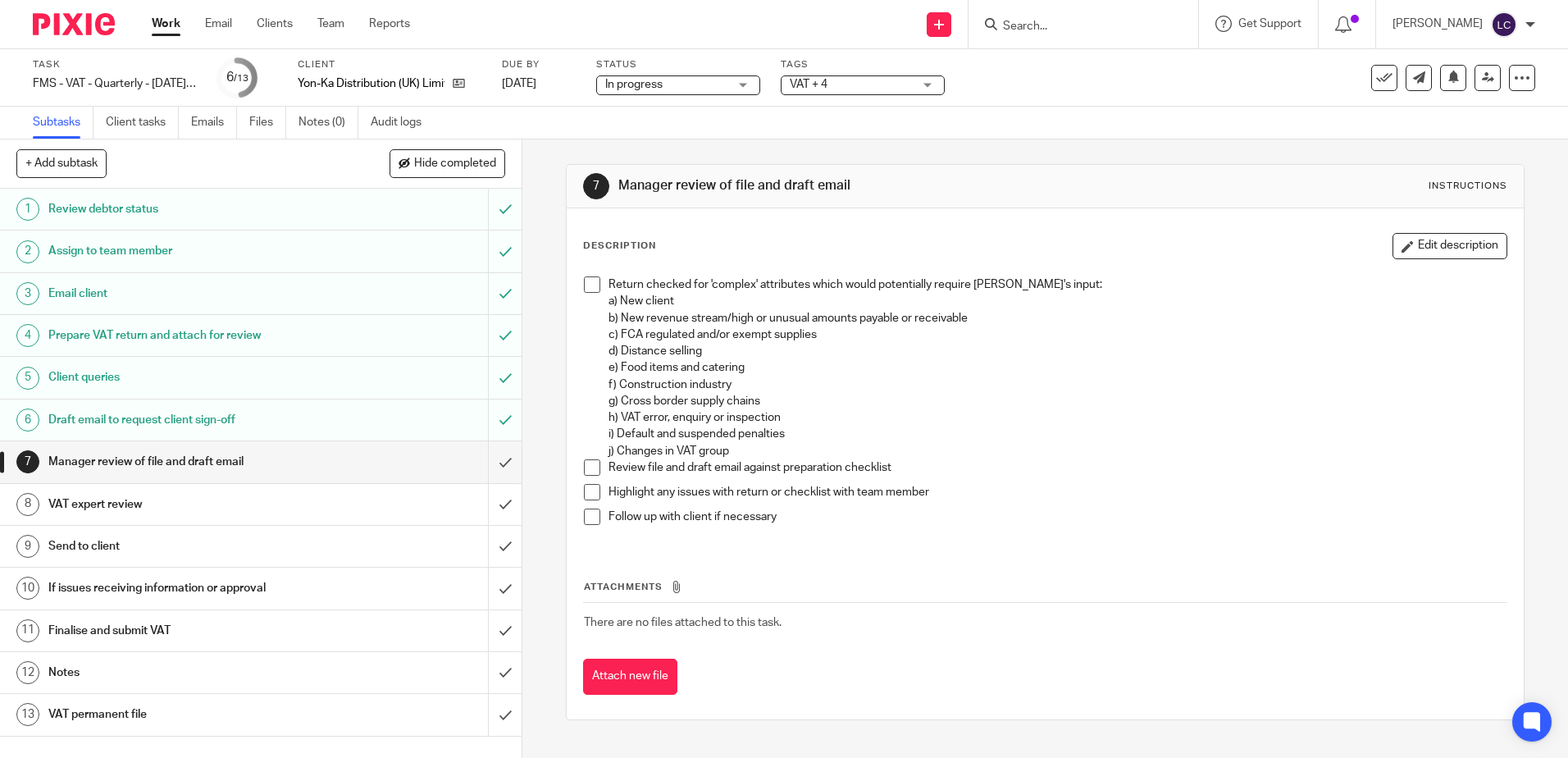
click at [179, 507] on h1 "VAT expert review" at bounding box center [190, 504] width 282 height 24
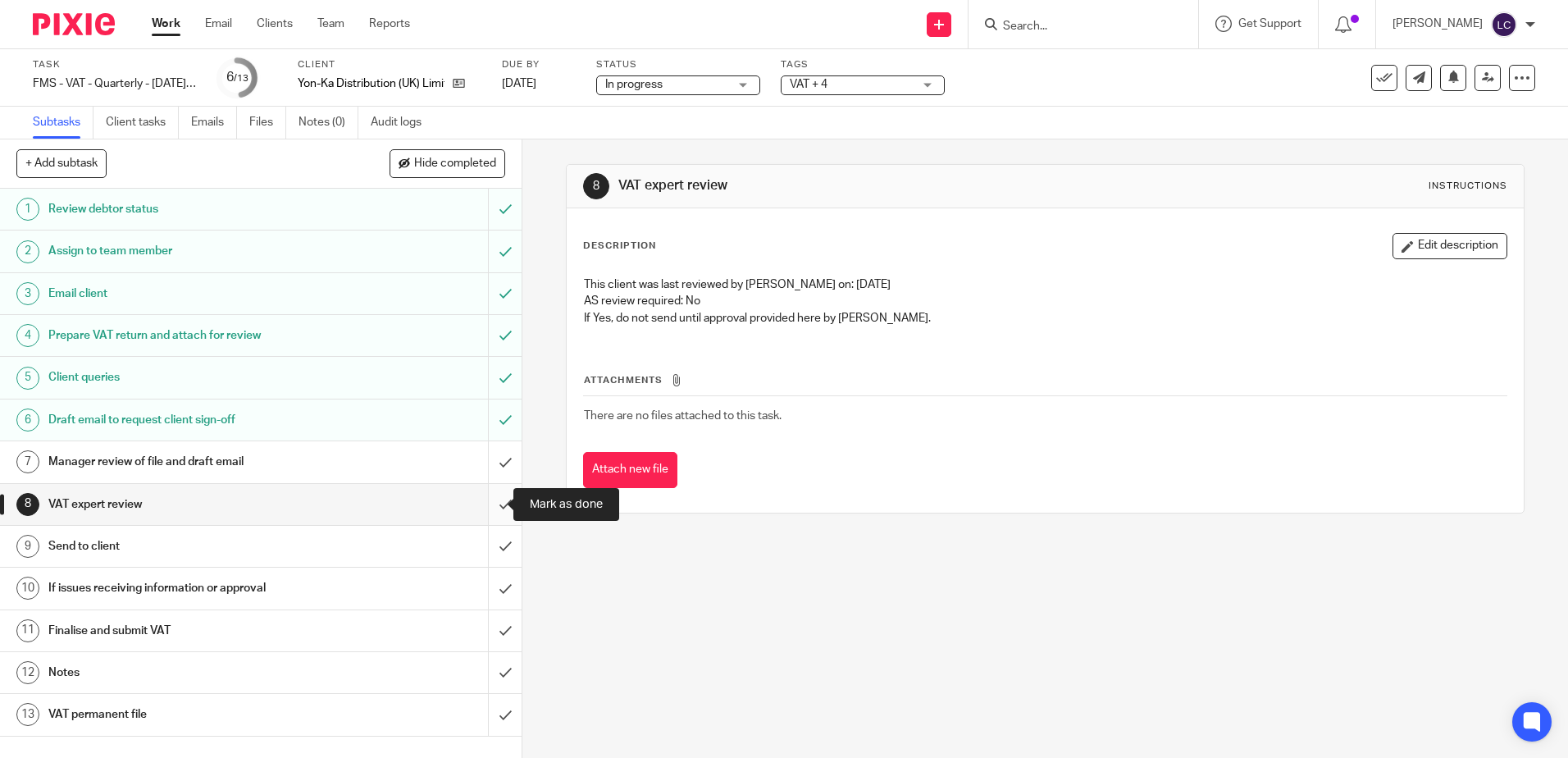
click at [494, 504] on input "submit" at bounding box center [260, 504] width 522 height 41
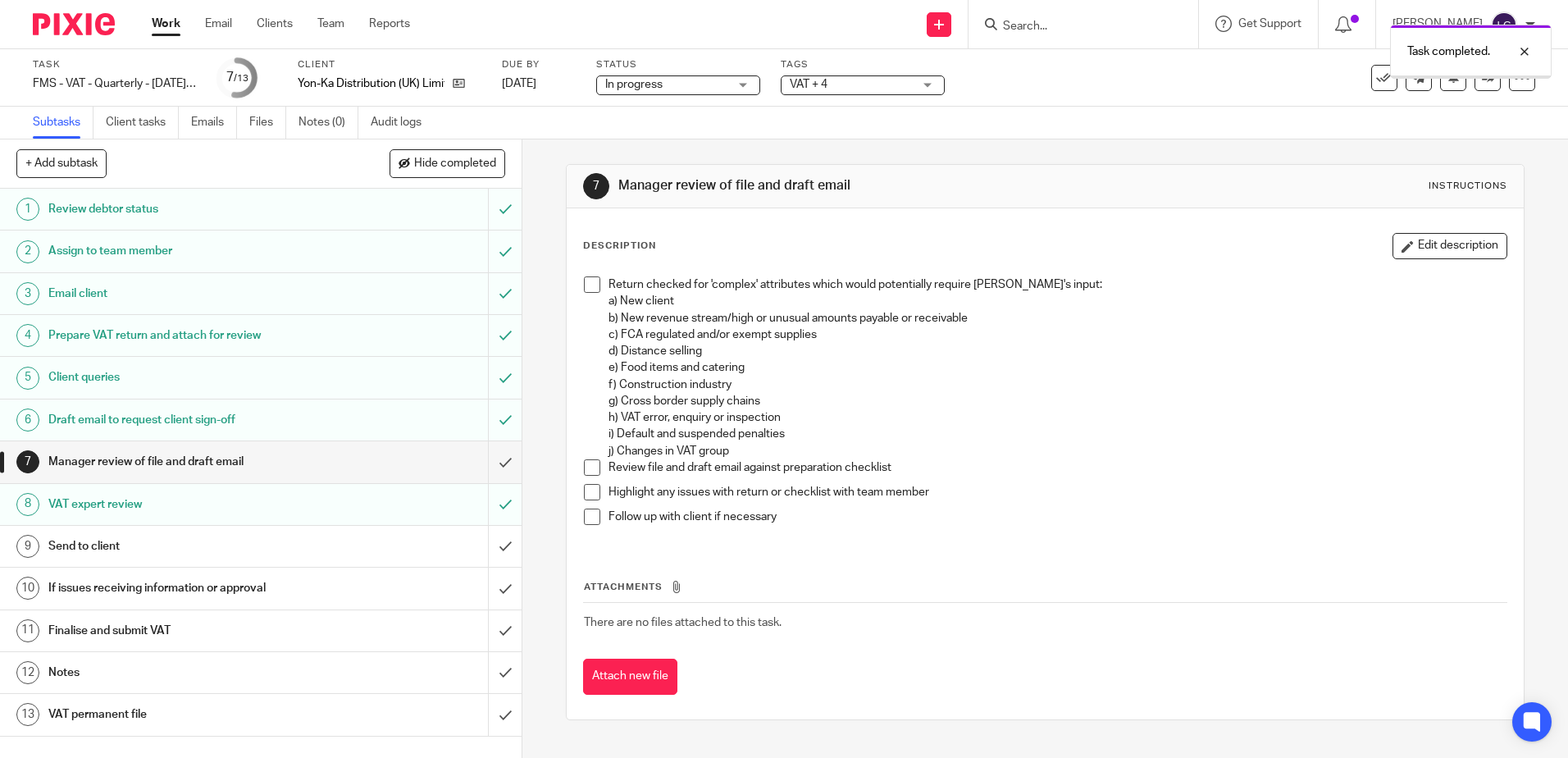
click at [196, 553] on h1 "Send to client" at bounding box center [190, 546] width 282 height 24
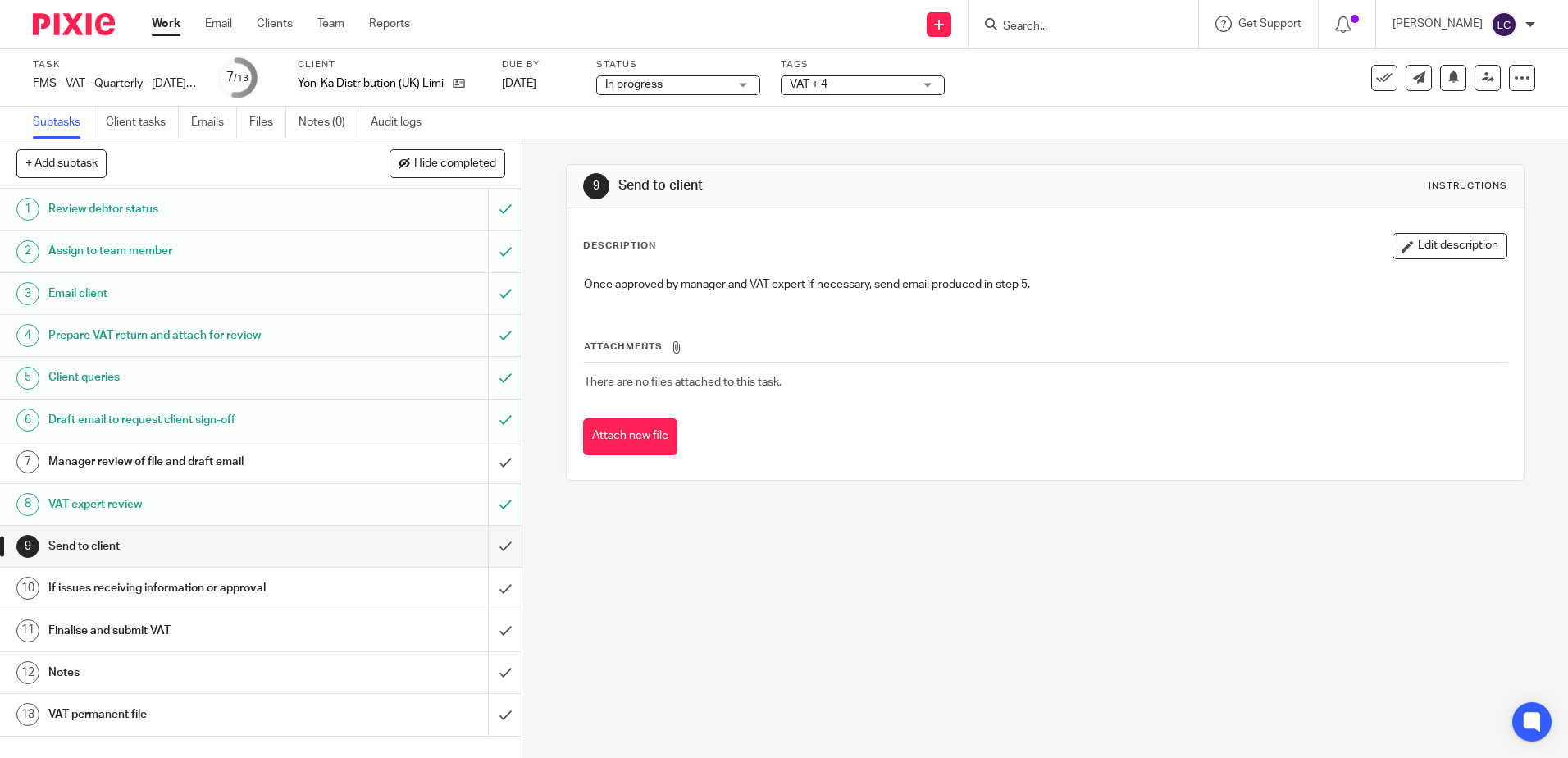
click at [139, 630] on h1 "Finalise and submit VAT" at bounding box center [190, 631] width 282 height 24
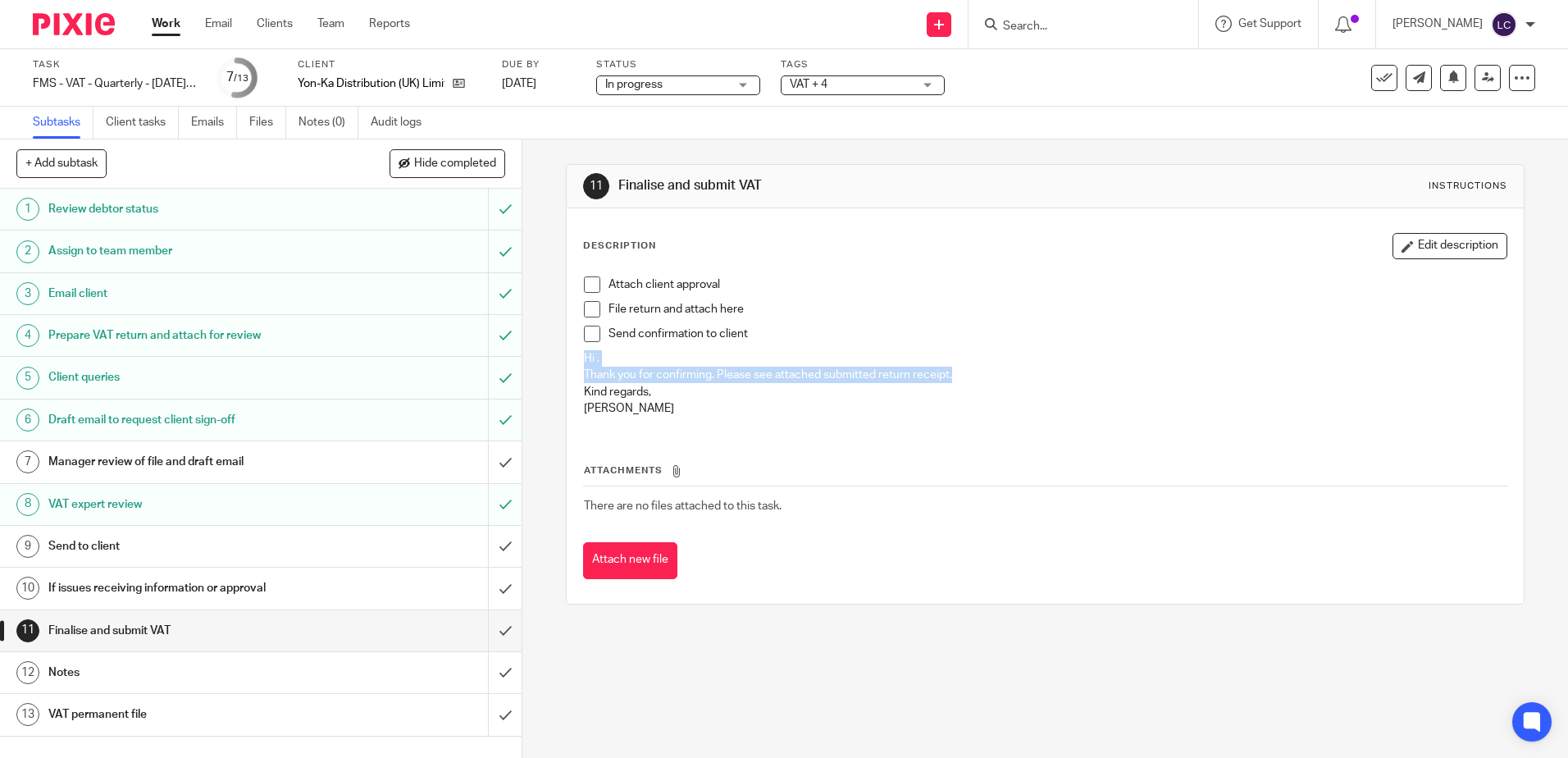
drag, startPoint x: 579, startPoint y: 361, endPoint x: 949, endPoint y: 376, distance: 370.3
click at [949, 376] on div "Attach client approval File return and attach here Send confirmation to client …" at bounding box center [1044, 349] width 938 height 161
drag, startPoint x: 949, startPoint y: 376, endPoint x: 927, endPoint y: 368, distance: 23.4
copy div "Hi , Thank you for confirming. Please see attached submitted return receipt."
click at [645, 557] on button "Attach new file" at bounding box center [630, 560] width 94 height 37
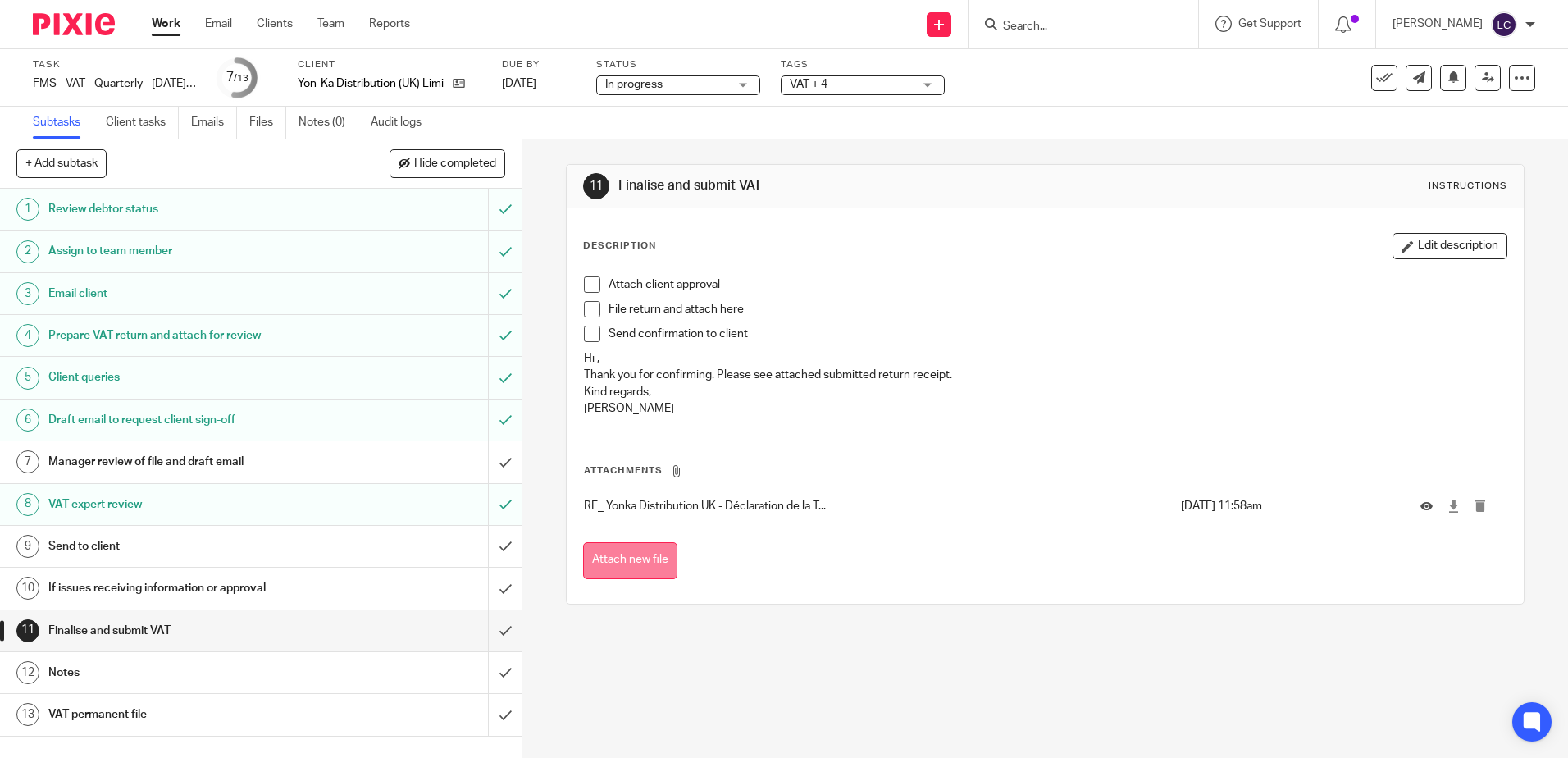
click at [653, 572] on button "Attach new file" at bounding box center [630, 560] width 94 height 37
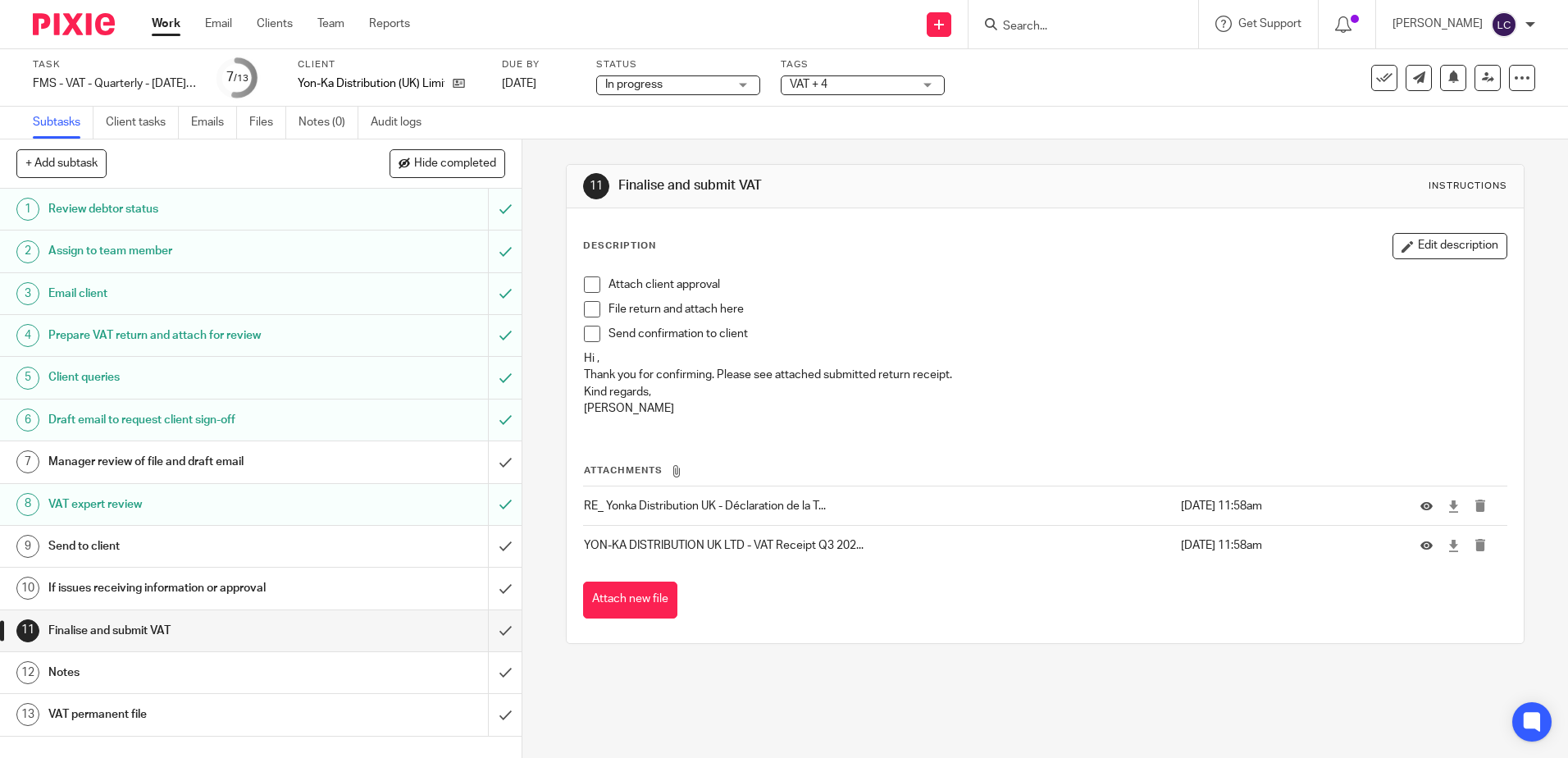
click at [584, 290] on span at bounding box center [591, 284] width 17 height 17
click at [587, 309] on span at bounding box center [591, 308] width 17 height 17
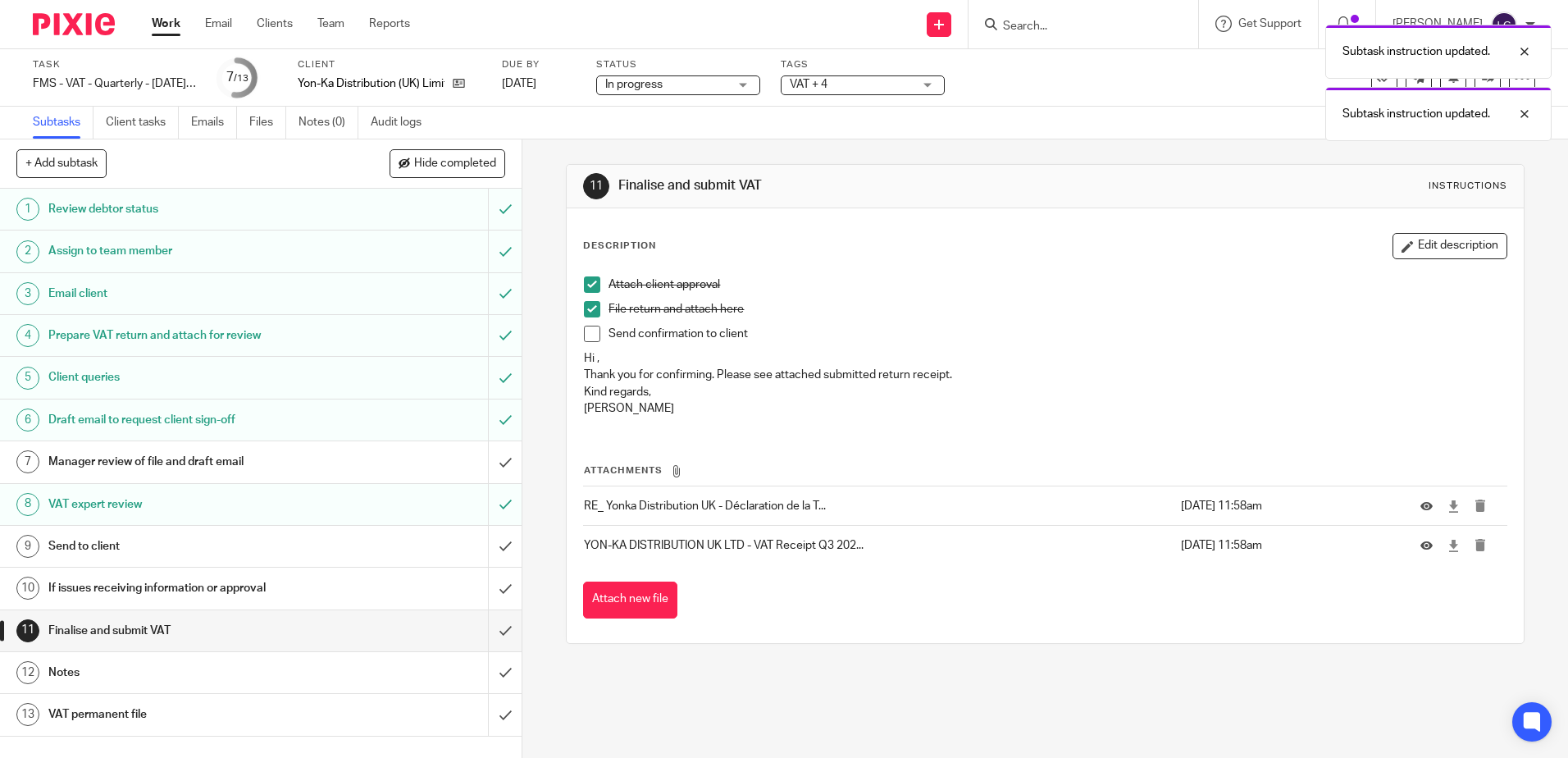
click at [590, 333] on span at bounding box center [591, 334] width 17 height 17
click at [490, 633] on input "submit" at bounding box center [260, 630] width 522 height 41
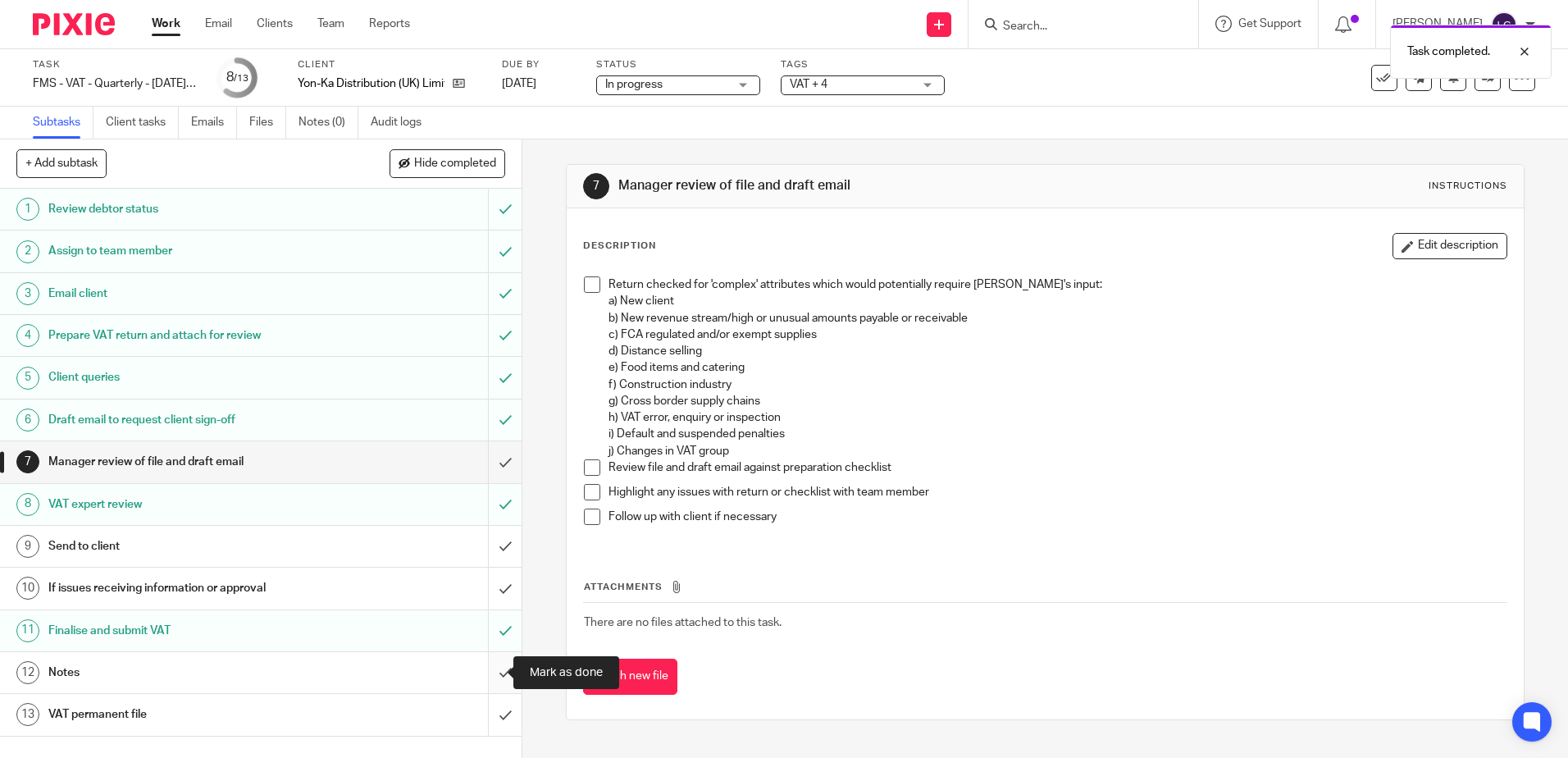
click at [485, 674] on input "submit" at bounding box center [260, 672] width 522 height 41
click at [158, 674] on h1 "Notes" at bounding box center [190, 673] width 282 height 24
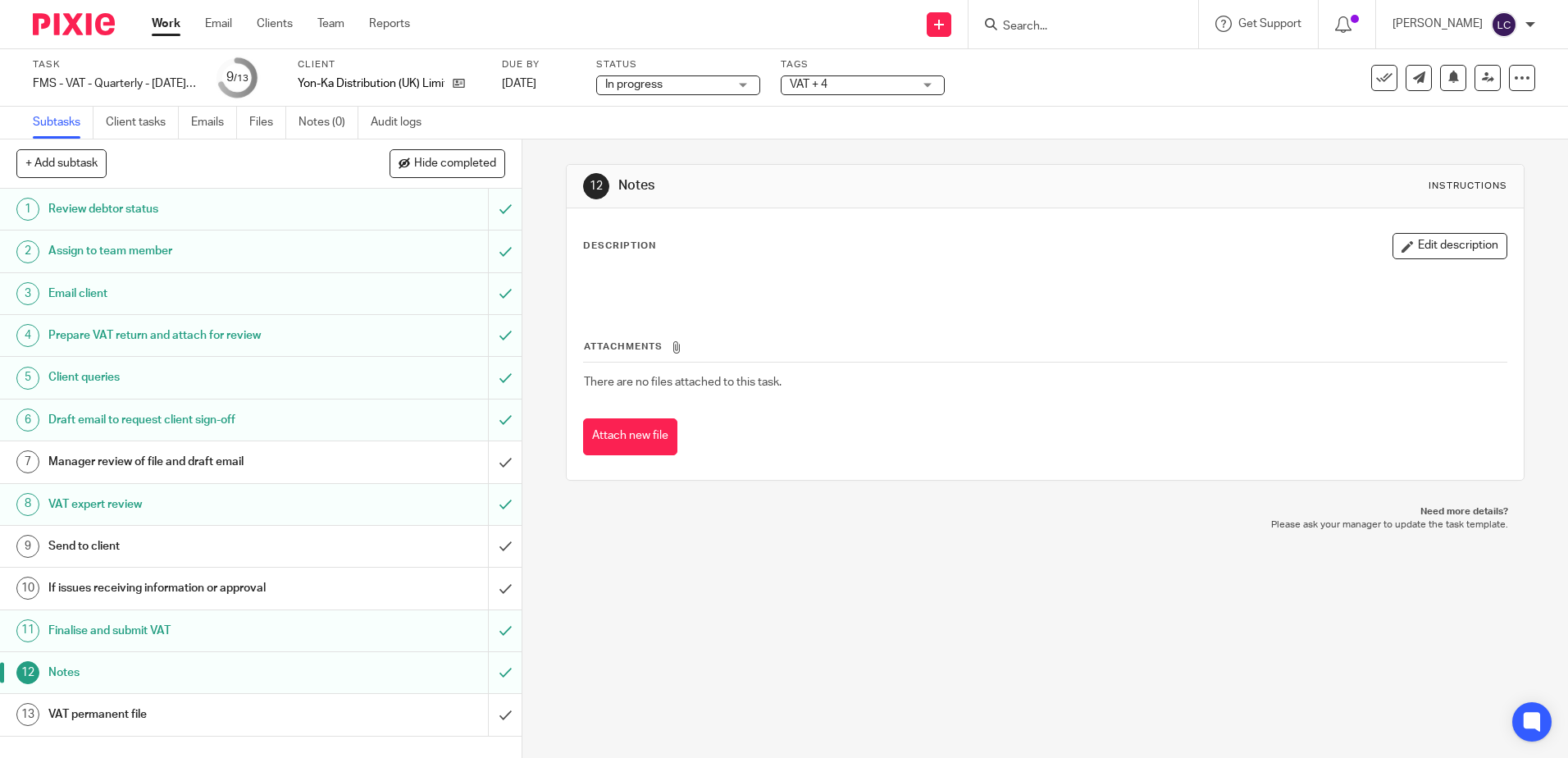
click at [629, 285] on p at bounding box center [1044, 284] width 922 height 17
click at [1433, 254] on button "Edit description" at bounding box center [1450, 246] width 115 height 26
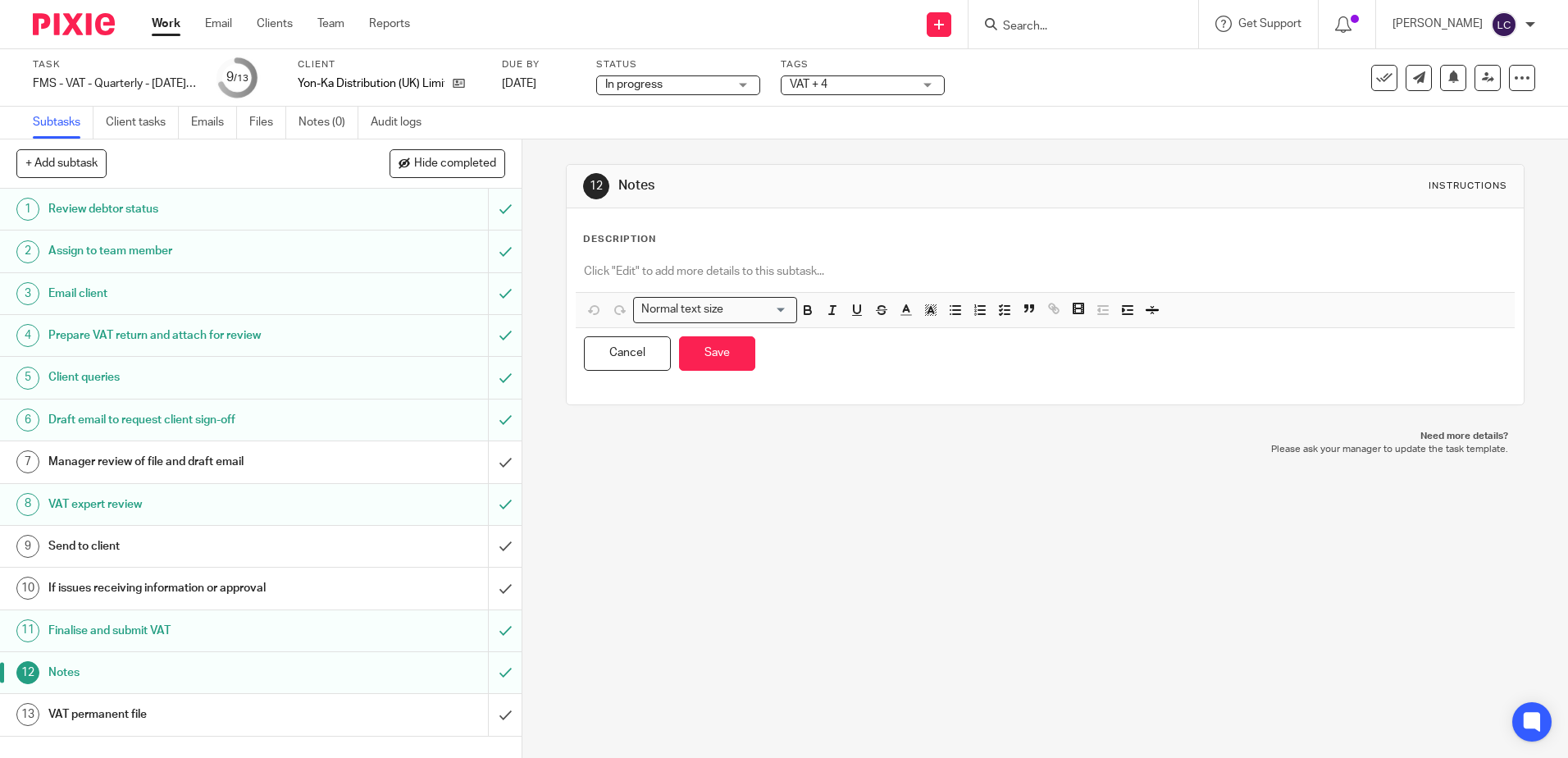
click at [669, 261] on div at bounding box center [1044, 274] width 938 height 37
click at [706, 356] on button "Save" at bounding box center [717, 354] width 77 height 35
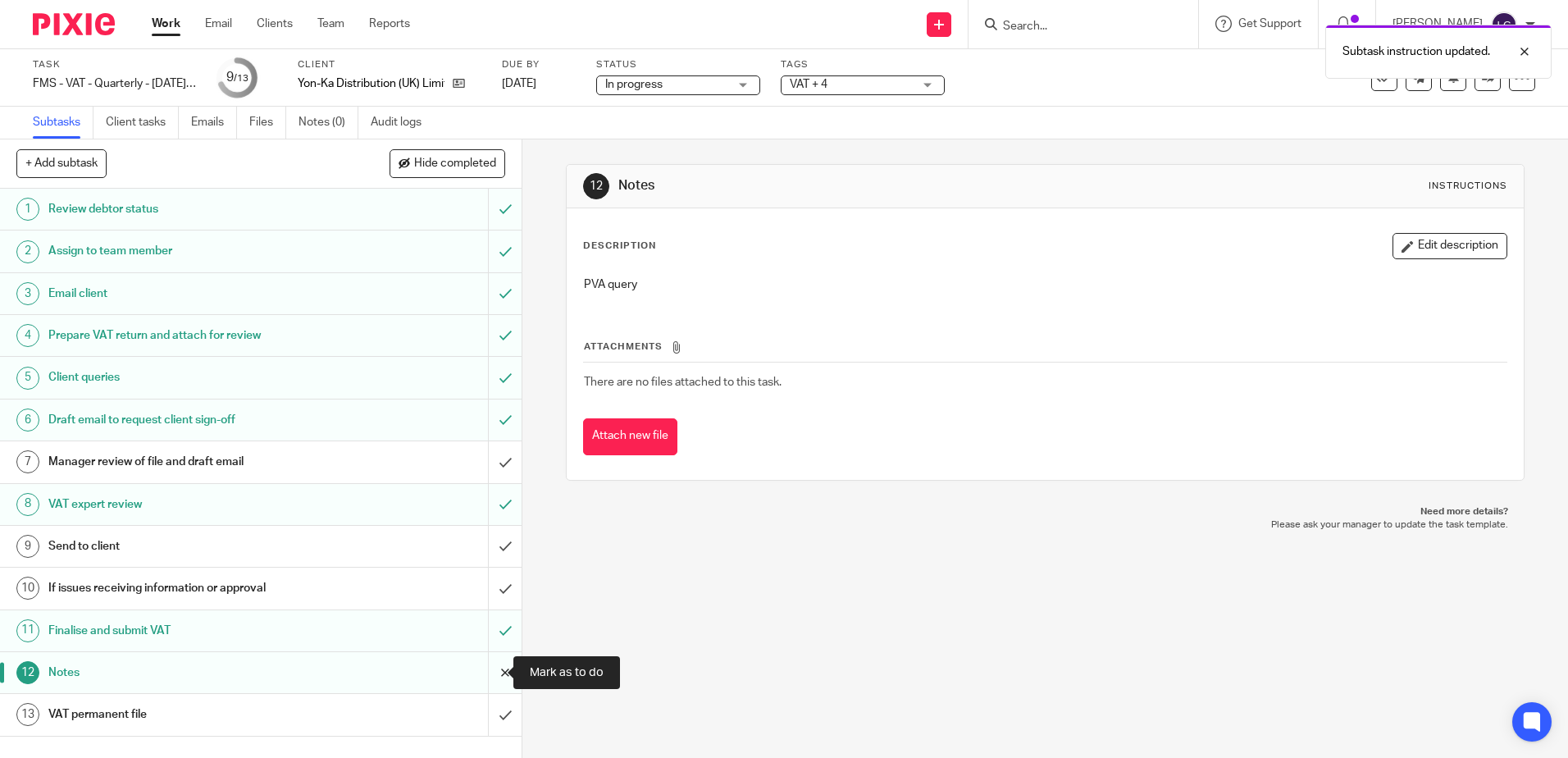
click at [485, 678] on input "submit" at bounding box center [260, 672] width 522 height 41
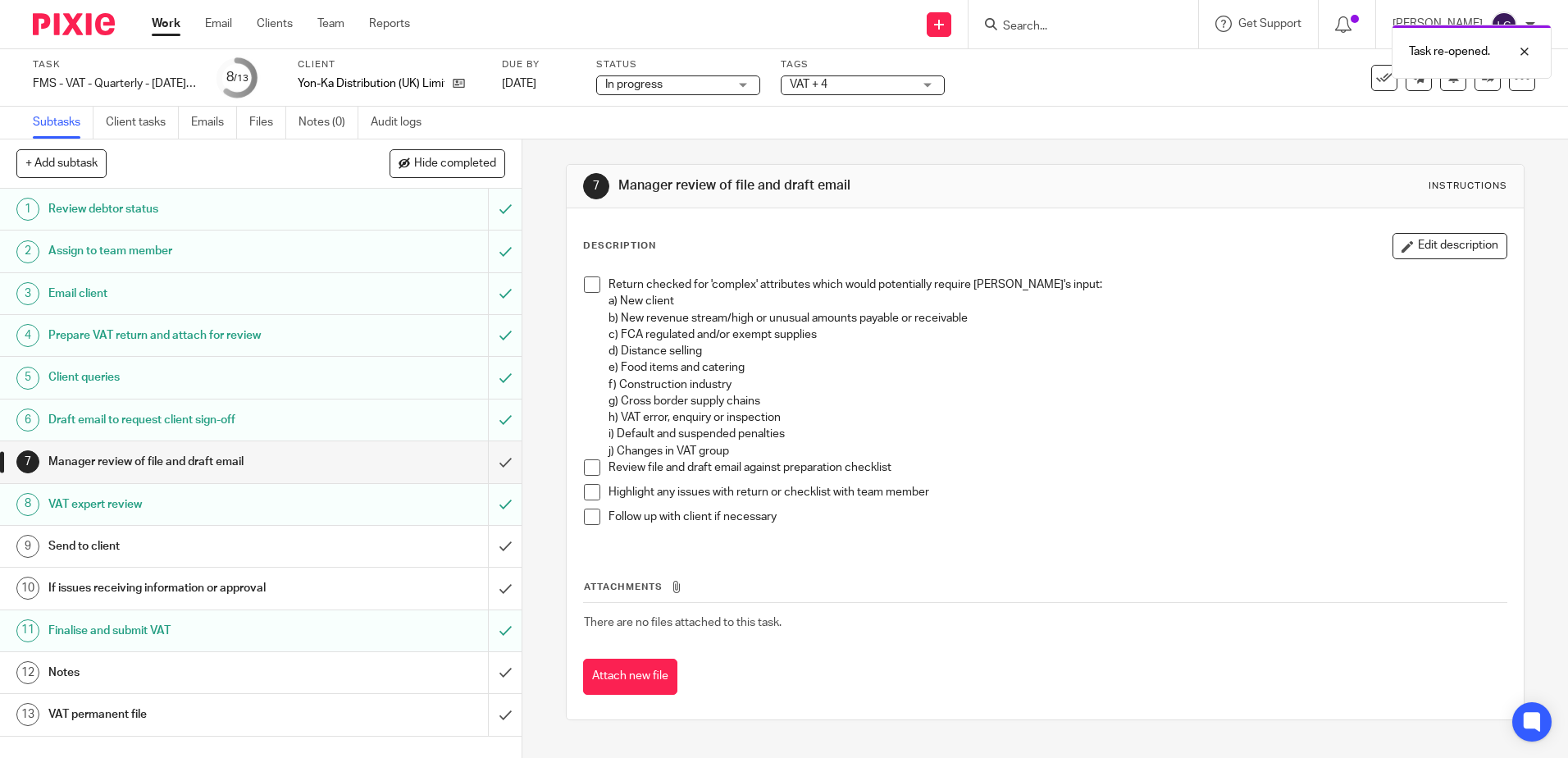
click at [925, 85] on div "VAT + 4" at bounding box center [862, 85] width 164 height 20
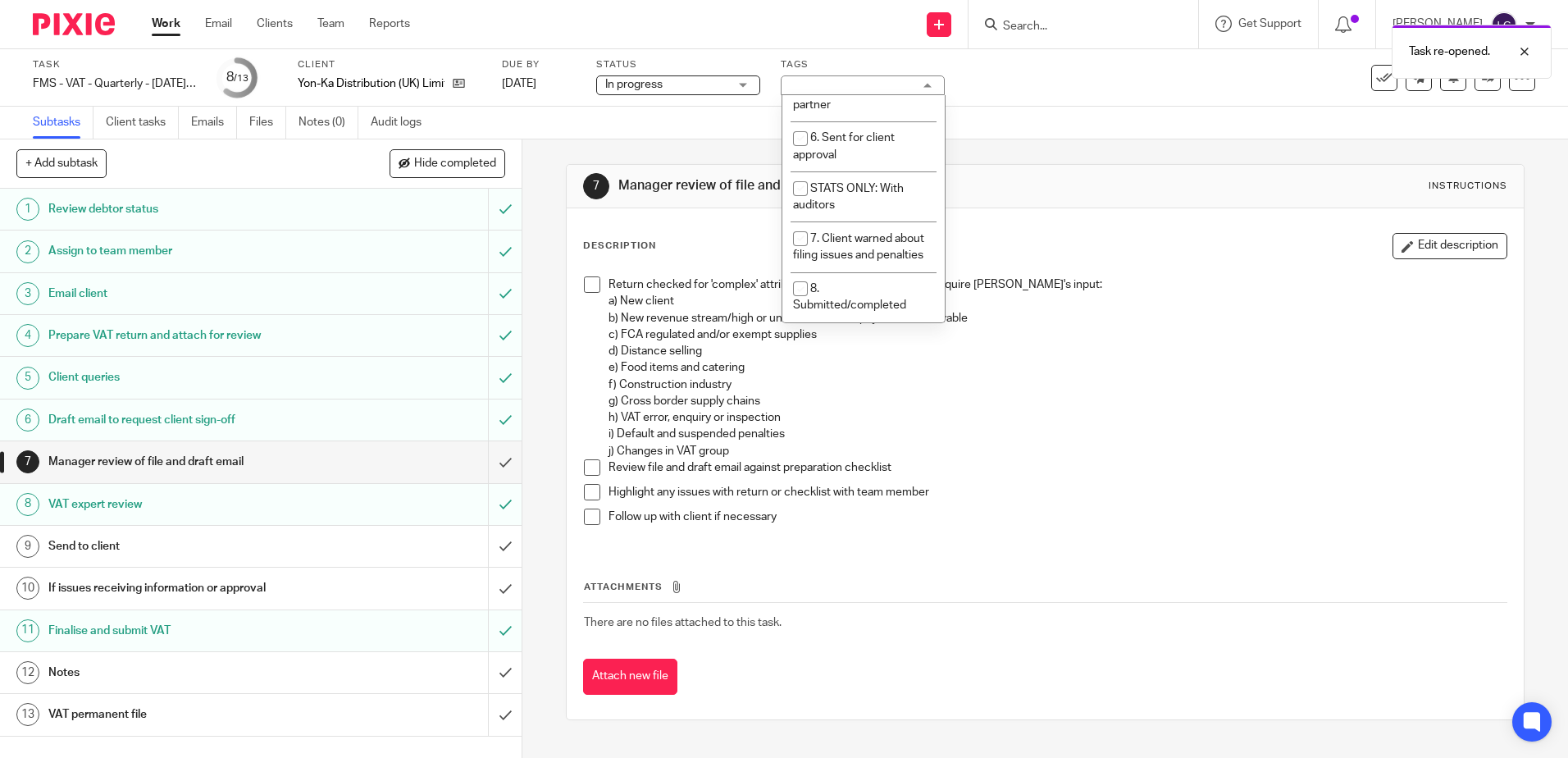
scroll to position [591, 0]
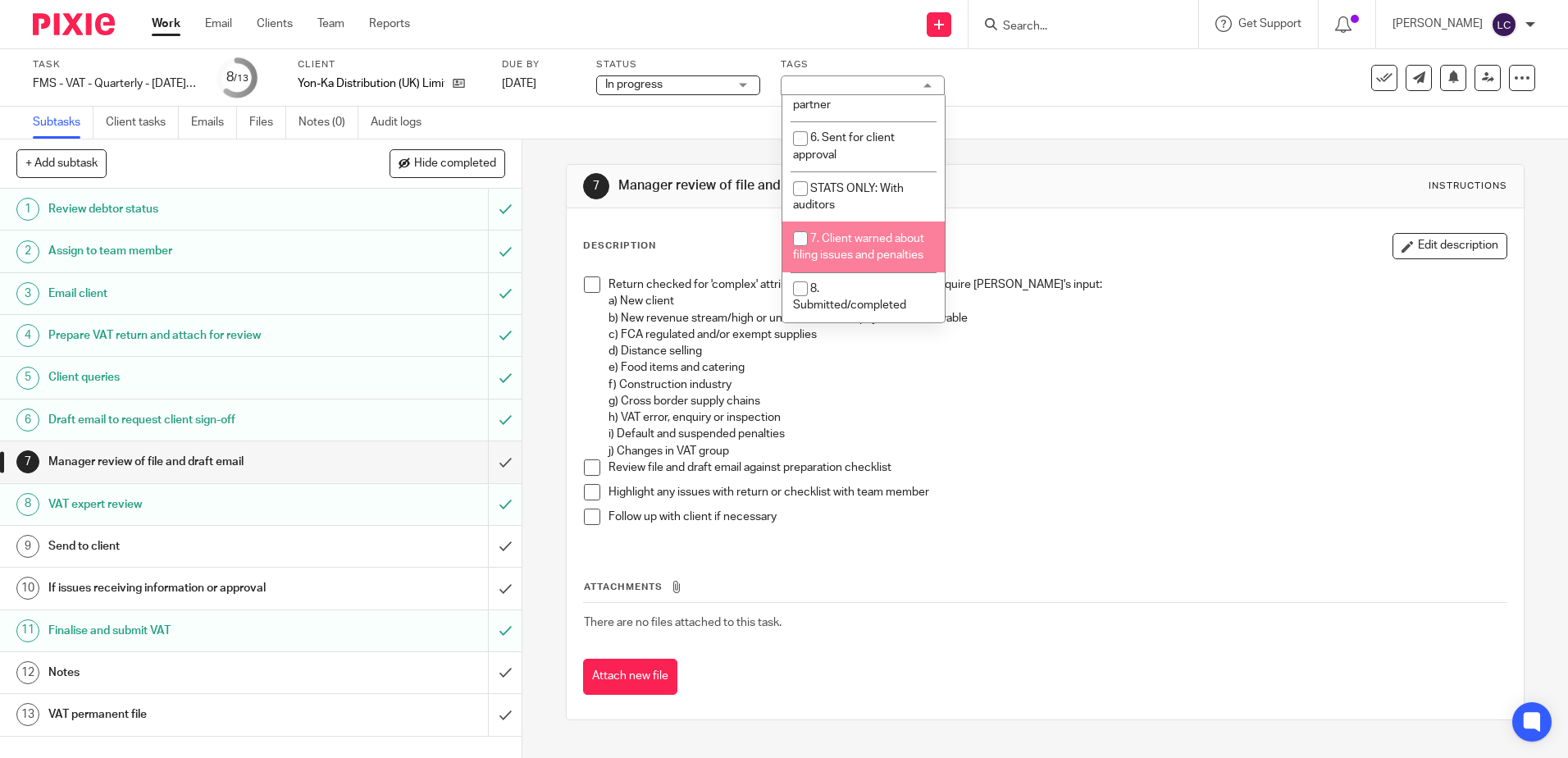
click at [802, 228] on input "checkbox" at bounding box center [801, 239] width 31 height 31
checkbox input "true"
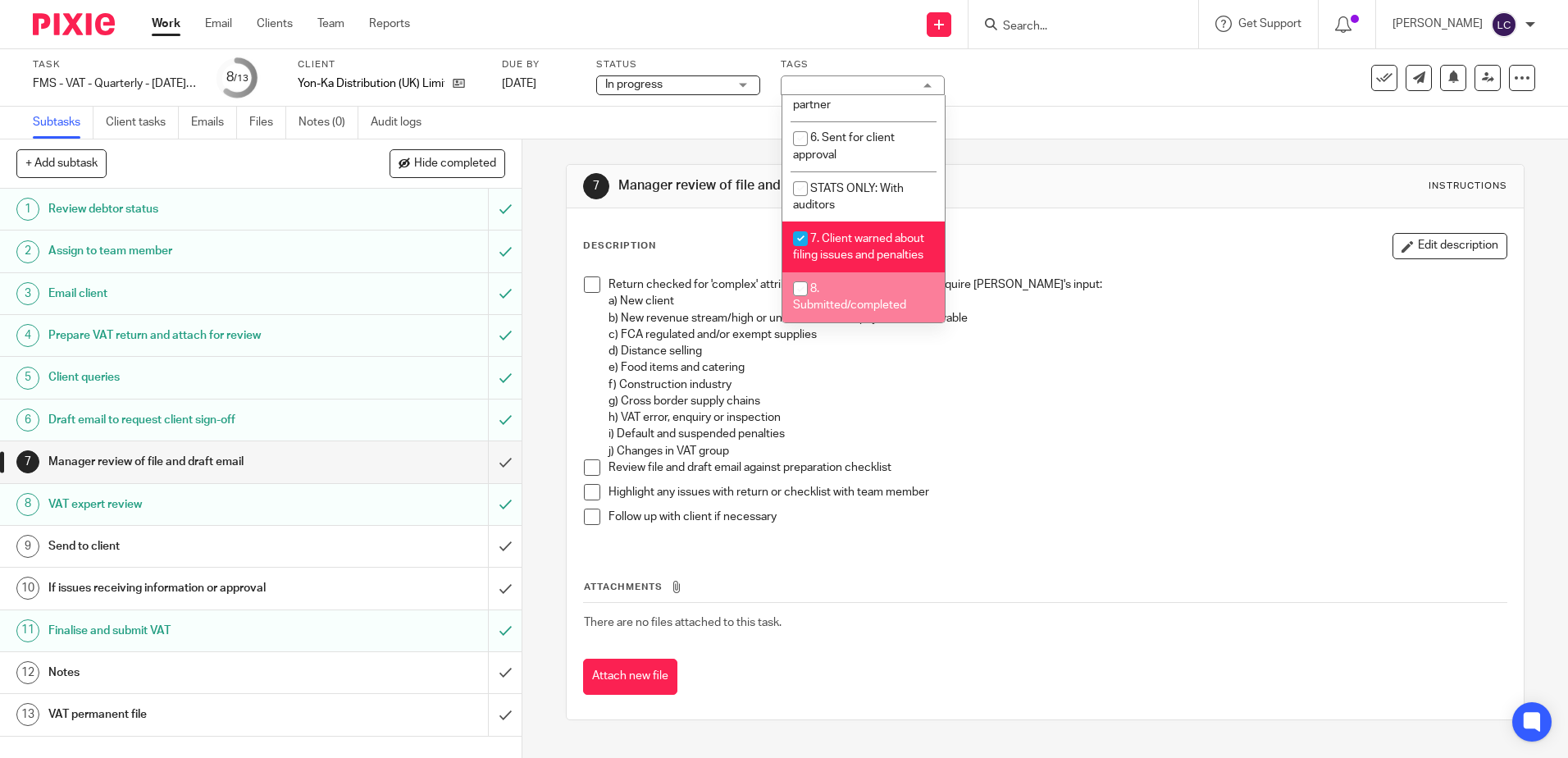
click at [801, 289] on input "checkbox" at bounding box center [801, 288] width 31 height 31
checkbox input "true"
click at [946, 428] on p "Return checked for 'complex' attributes which would potentially require Andrew'…" at bounding box center [1058, 359] width 897 height 166
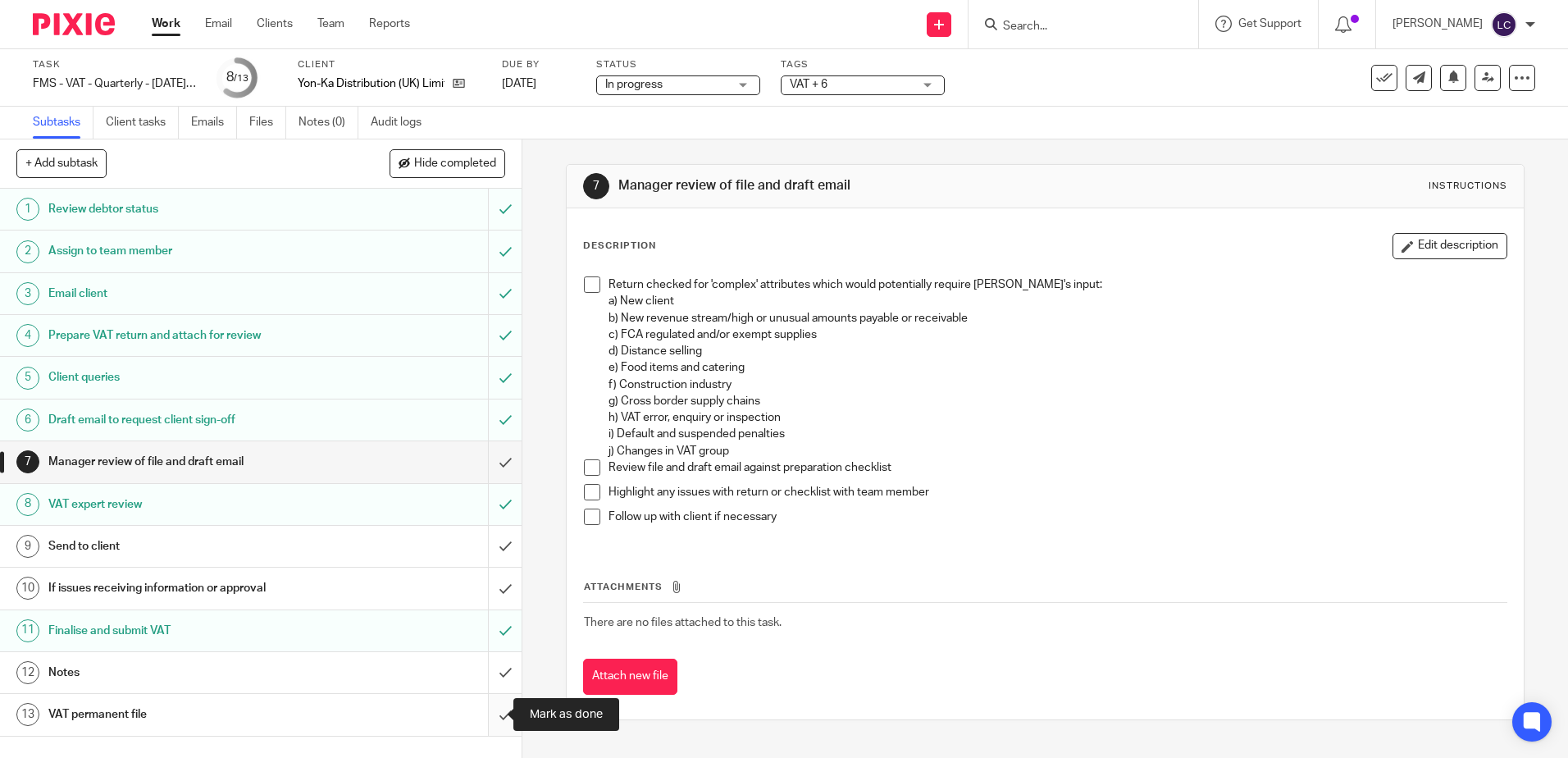
click at [489, 725] on input "submit" at bounding box center [260, 714] width 522 height 41
click at [487, 676] on input "submit" at bounding box center [260, 672] width 522 height 41
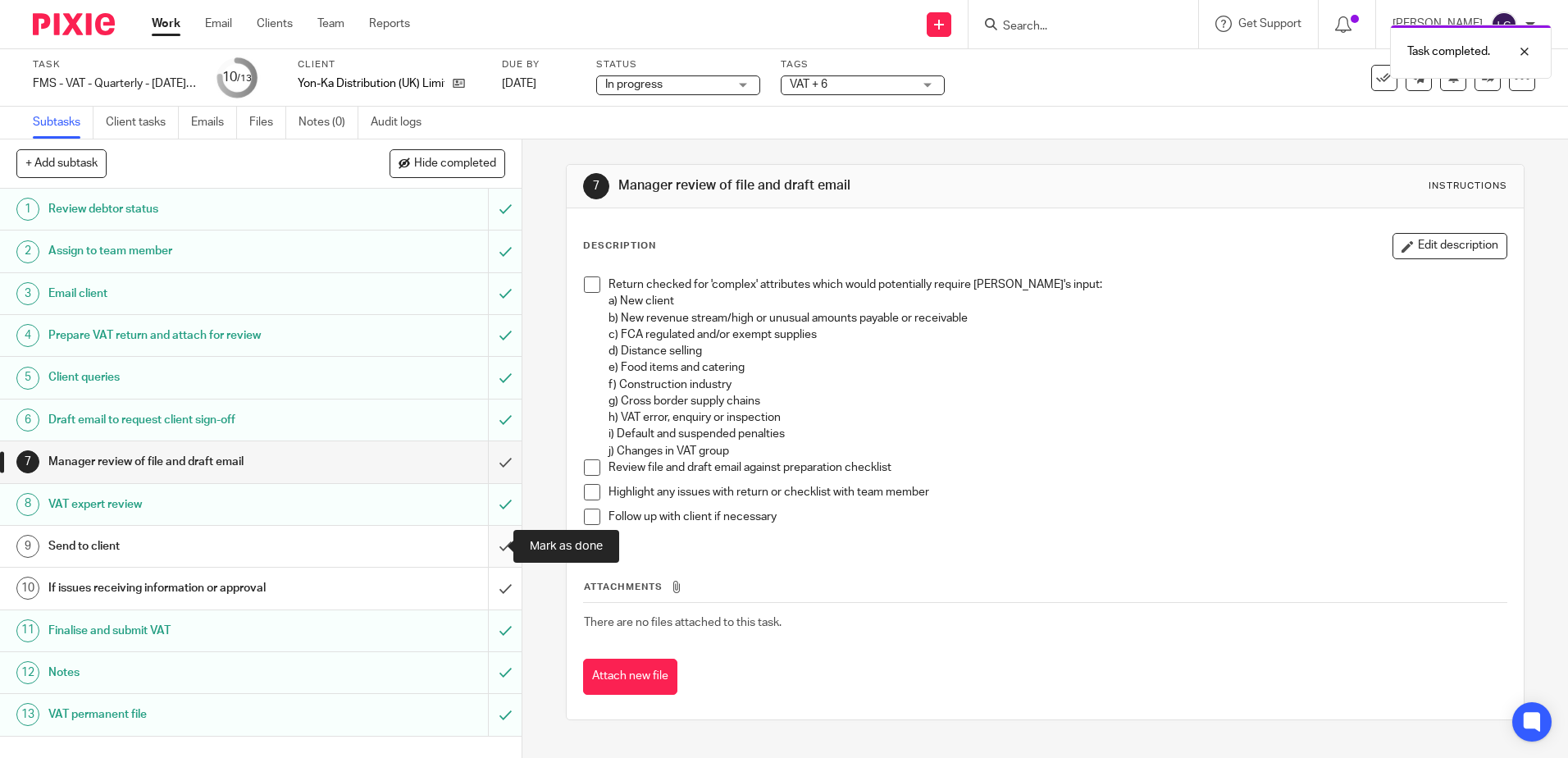
click at [483, 552] on input "submit" at bounding box center [260, 545] width 522 height 41
click at [484, 592] on input "submit" at bounding box center [260, 587] width 522 height 41
